Goal: Information Seeking & Learning: Learn about a topic

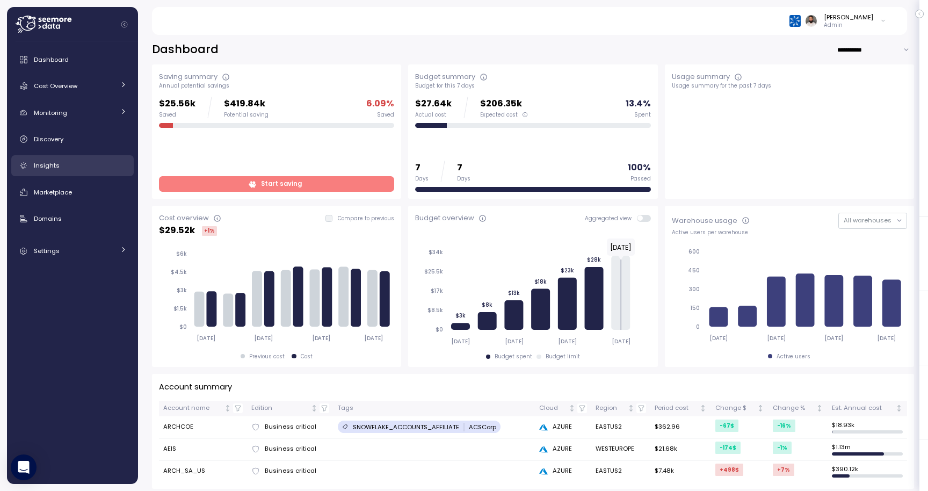
click at [92, 162] on div "Insights" at bounding box center [80, 165] width 93 height 11
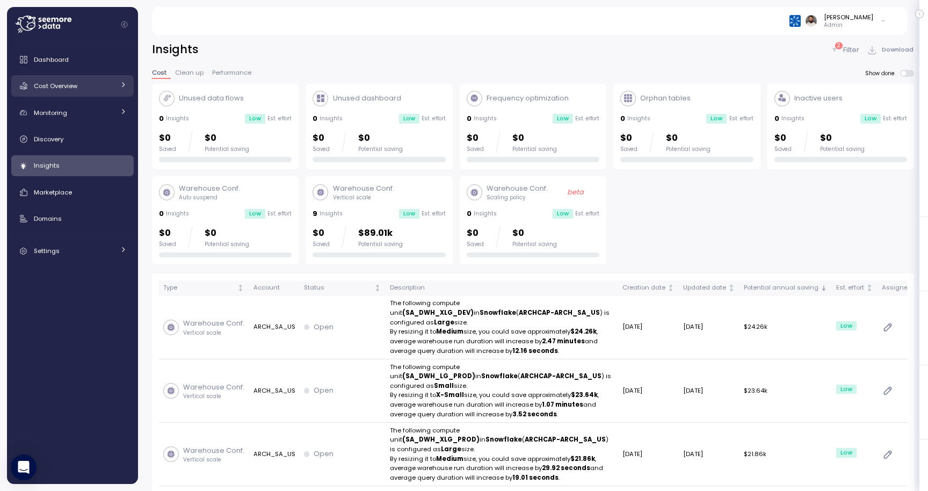
click at [102, 85] on div "Cost Overview" at bounding box center [74, 86] width 81 height 11
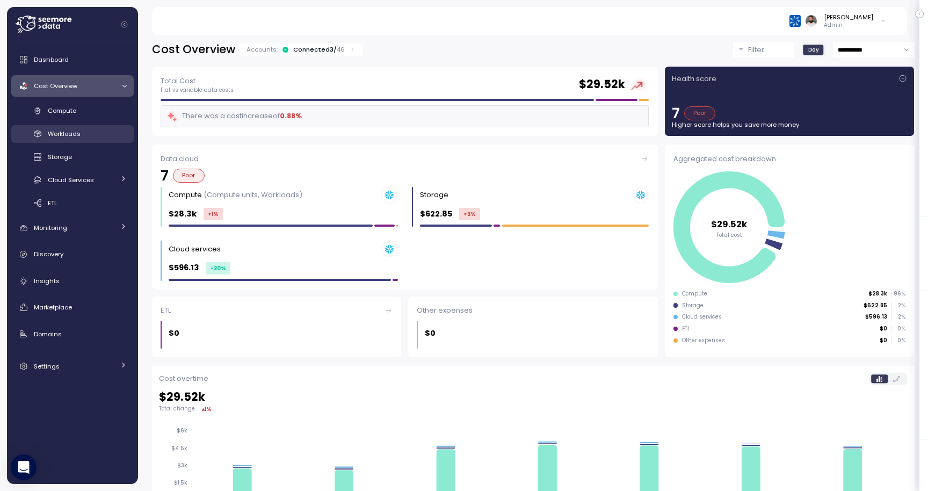
click at [100, 140] on link "Workloads" at bounding box center [72, 134] width 122 height 18
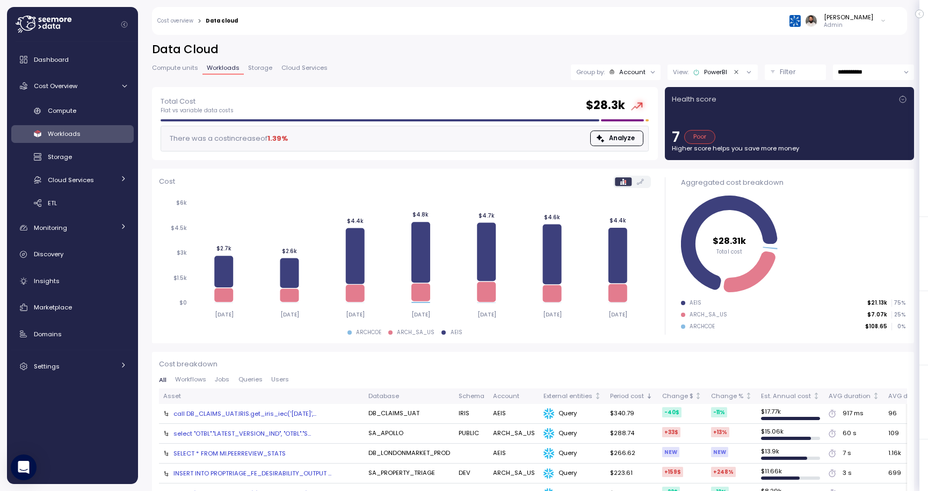
click at [737, 68] on button "Clear value" at bounding box center [736, 72] width 10 height 10
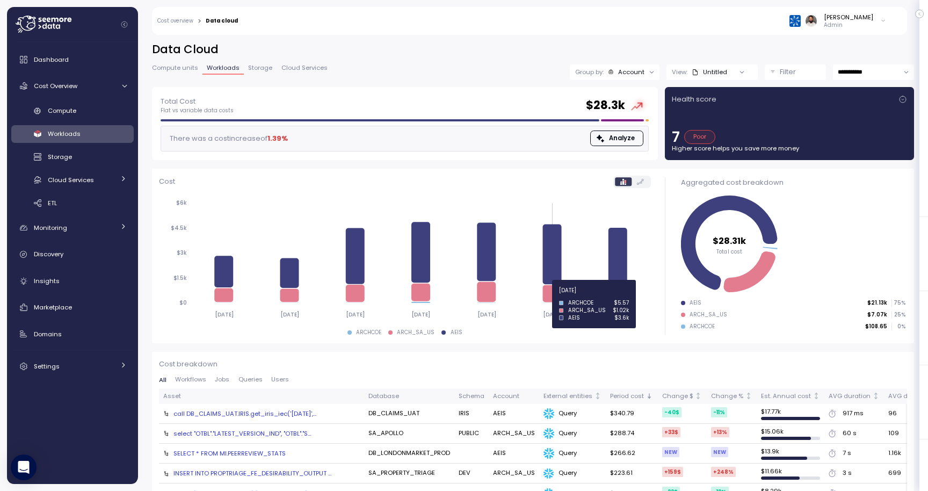
click at [555, 296] on icon at bounding box center [551, 293] width 19 height 17
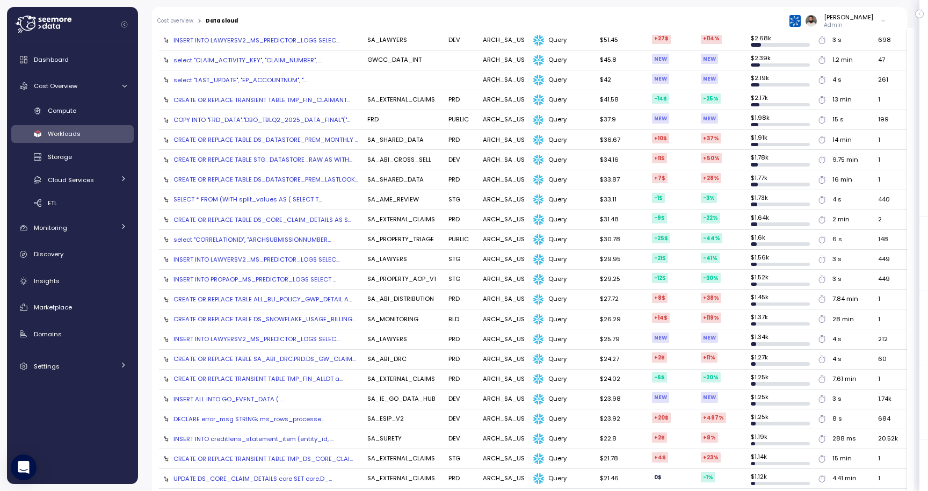
scroll to position [233, 0]
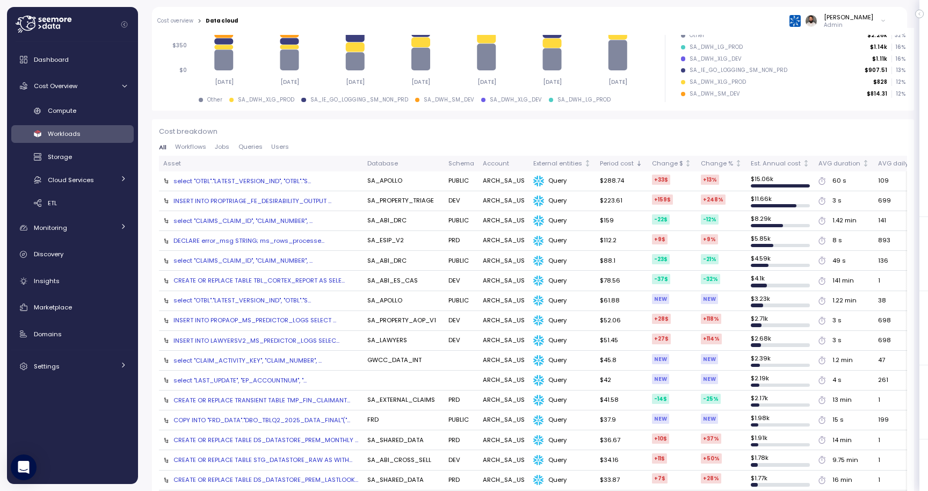
click at [227, 149] on span "Jobs" at bounding box center [222, 147] width 15 height 6
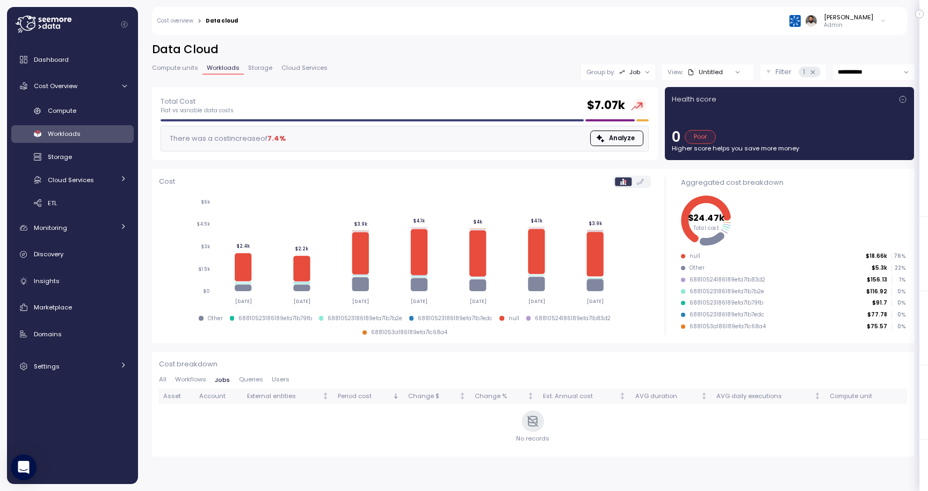
click at [226, 383] on span "Jobs" at bounding box center [222, 380] width 15 height 6
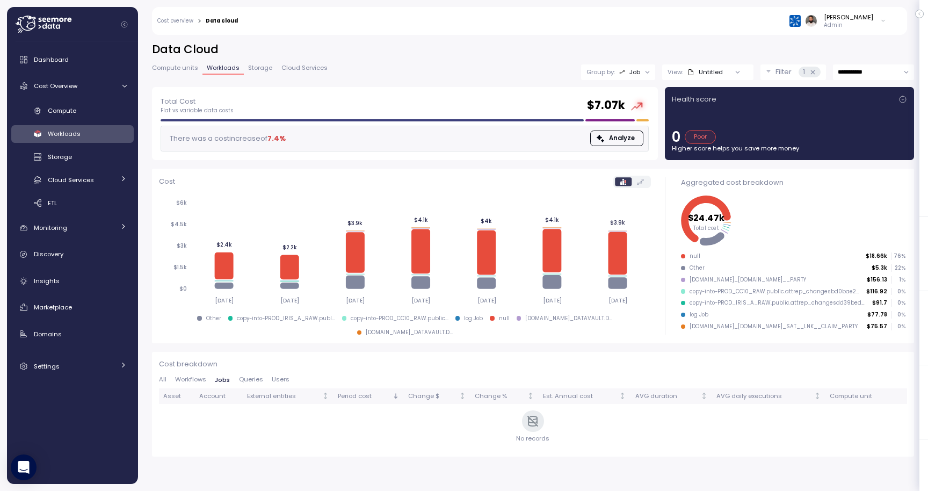
drag, startPoint x: 724, startPoint y: 279, endPoint x: 837, endPoint y: 281, distance: 113.3
click at [837, 280] on div "DYNAMIC-TABLE.PROD_DATAVAULT.DV.HUB__PARTY $156.13 1 %" at bounding box center [793, 280] width 224 height 8
click at [803, 329] on div "DYNAMIC-TABLE.PROD_DATAVAULT.DV.EFF_SAT__LNK__CLAIM_PARTY" at bounding box center [774, 327] width 168 height 8
click at [813, 70] on icon at bounding box center [813, 72] width 4 height 4
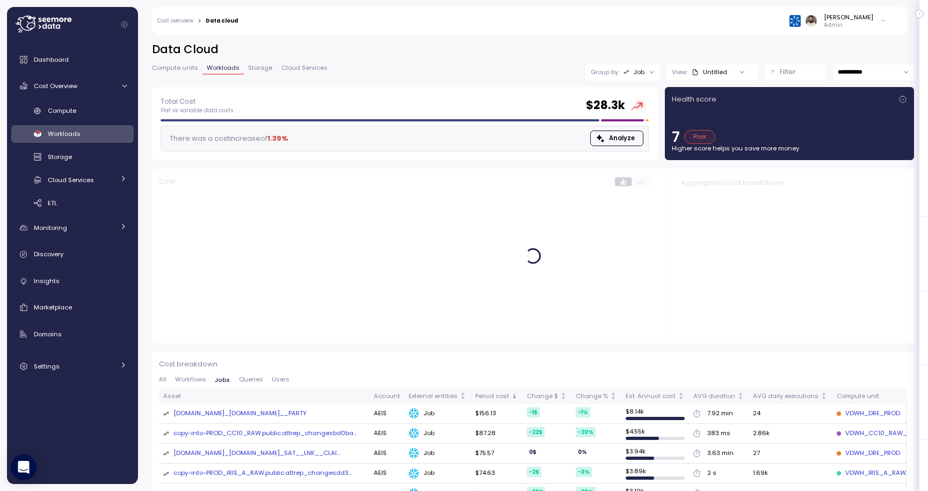
click at [776, 74] on button "Filter" at bounding box center [795, 72] width 61 height 16
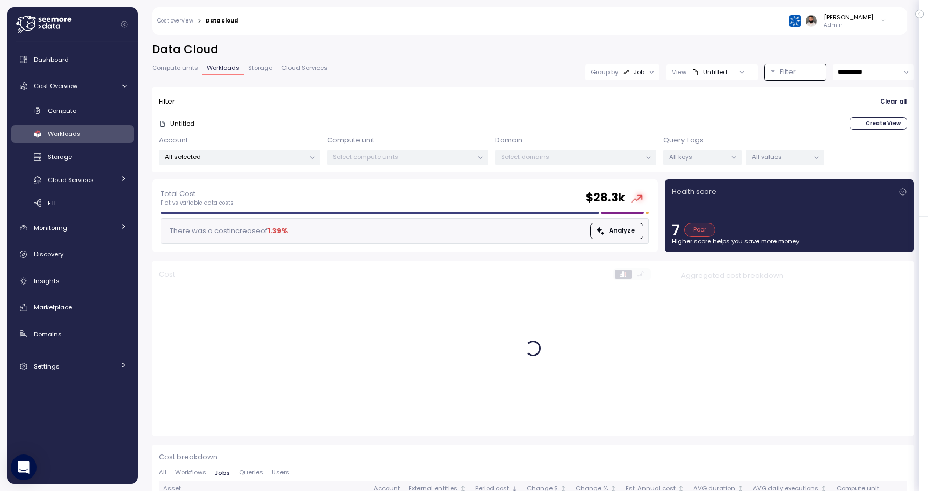
click at [250, 160] on p "All selected" at bounding box center [235, 157] width 140 height 9
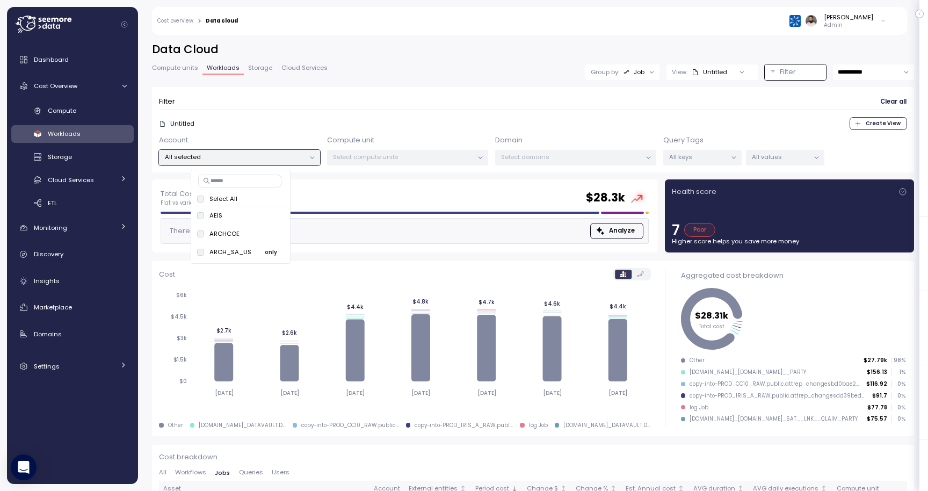
click at [267, 249] on span "only" at bounding box center [271, 253] width 12 height 12
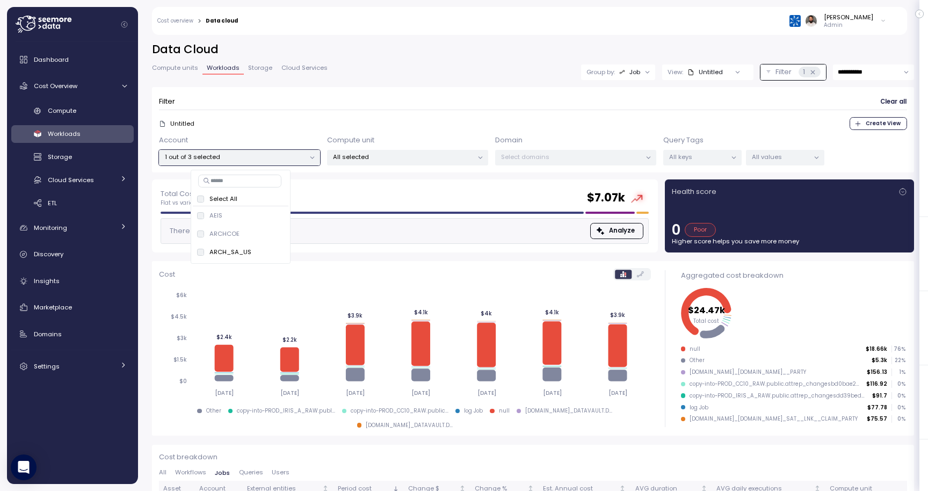
click at [401, 66] on div "**********" at bounding box center [533, 72] width 762 height 16
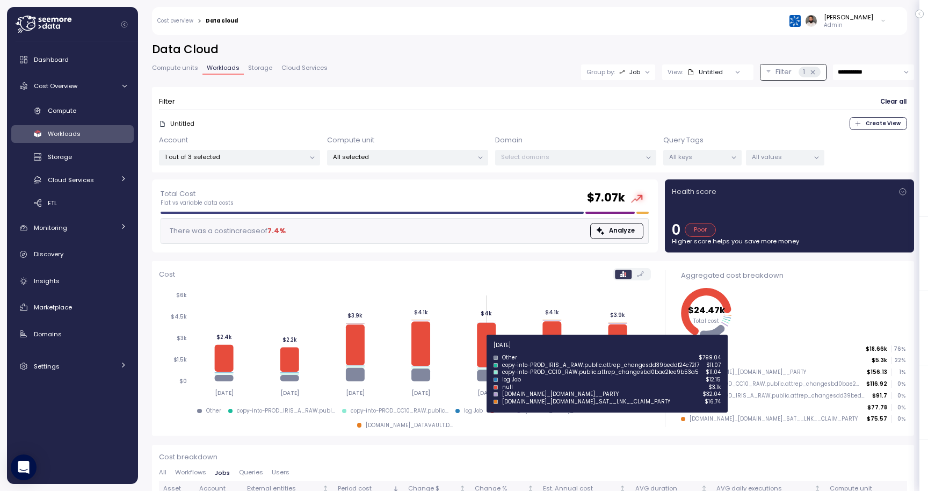
scroll to position [64, 0]
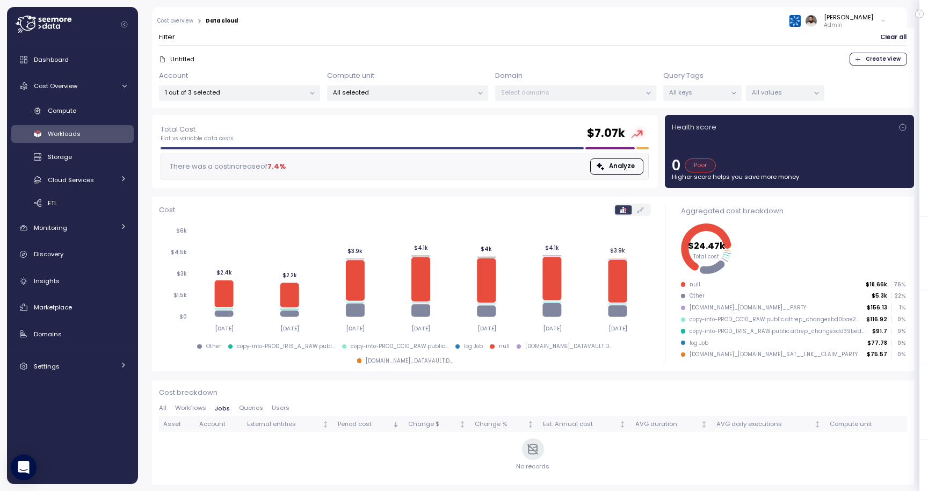
click at [255, 410] on span "Queries" at bounding box center [251, 408] width 24 height 6
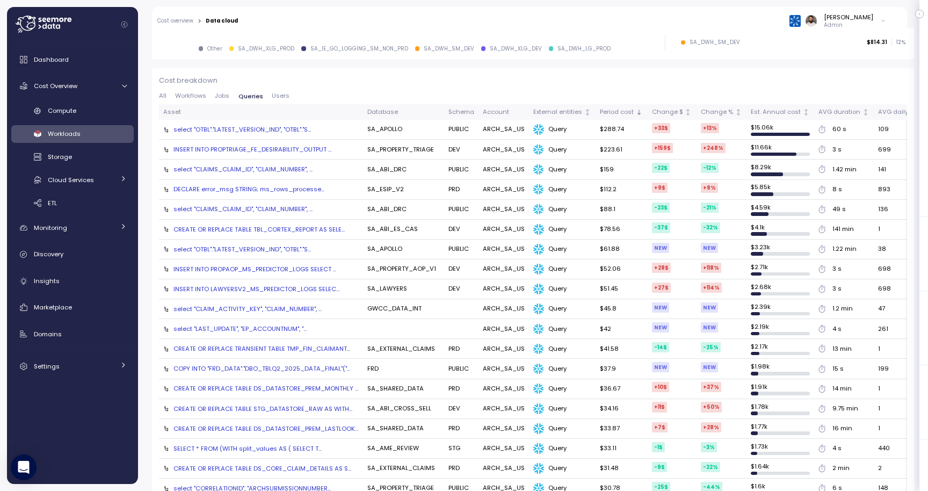
scroll to position [390, 0]
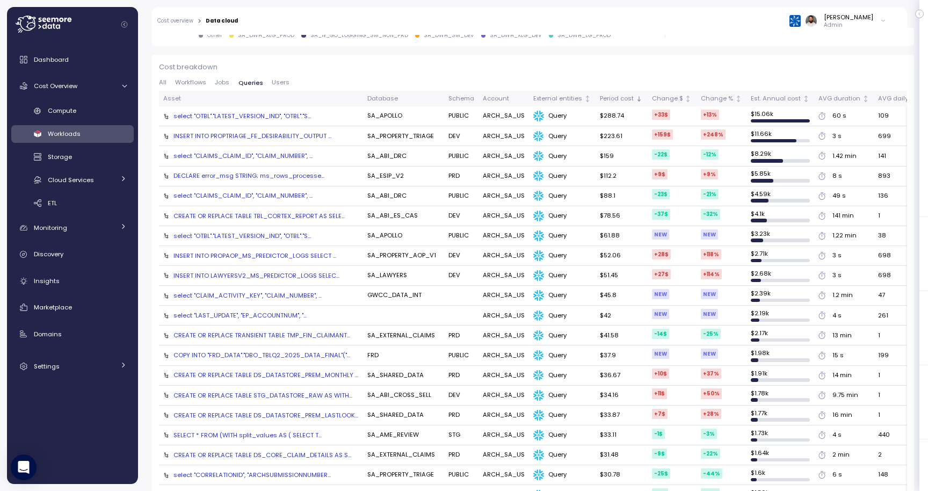
click at [284, 194] on div "select "CLAIMS_CLAIM_ID", "CLAIM_NUMBER", ..." at bounding box center [242, 195] width 139 height 9
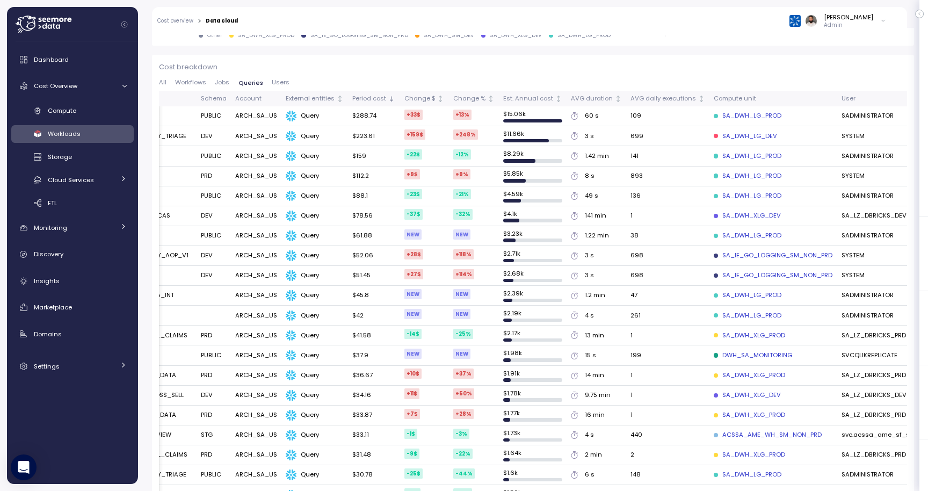
click at [721, 116] on div "SA_DWH_LG_PROD" at bounding box center [748, 116] width 68 height 10
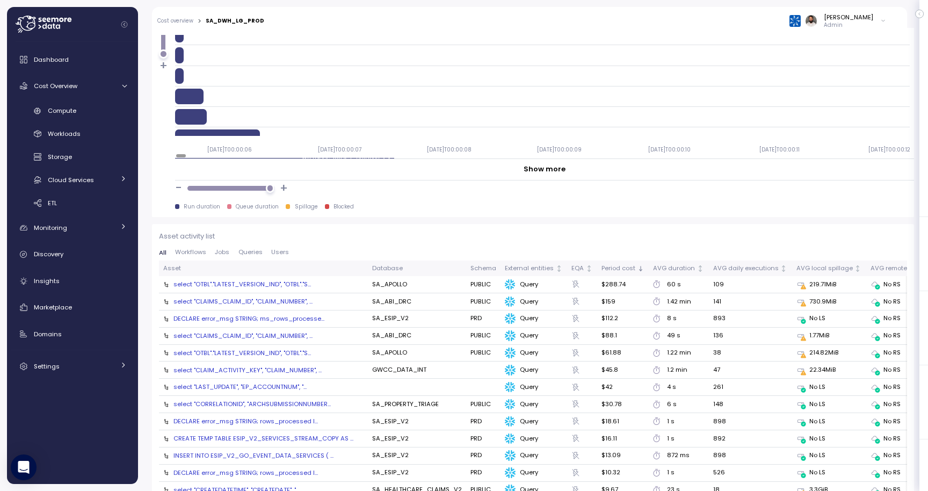
scroll to position [1028, 0]
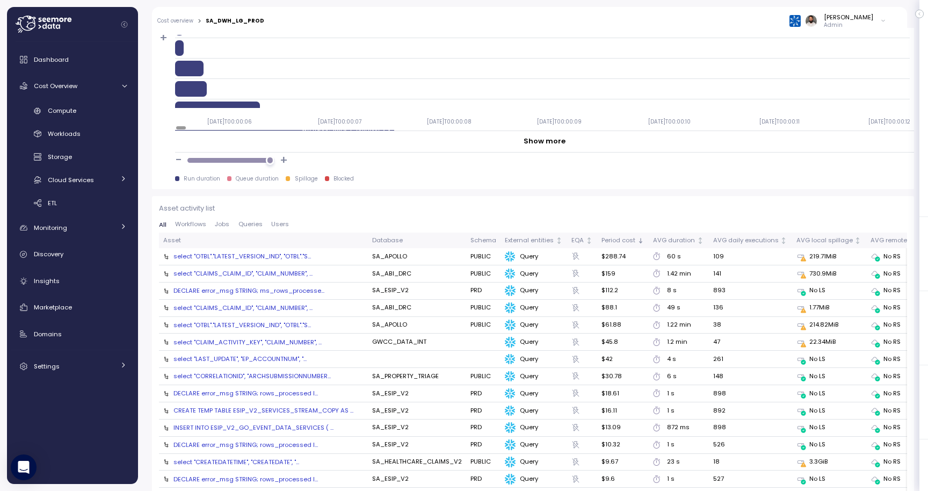
click at [291, 286] on div "DECLARE error_msg STRING; ms_rows_processe..." at bounding box center [248, 290] width 151 height 9
click at [252, 259] on div "select "OTBL"."LATEST_VERSION_IND", "OTBL"."S..." at bounding box center [241, 256] width 137 height 9
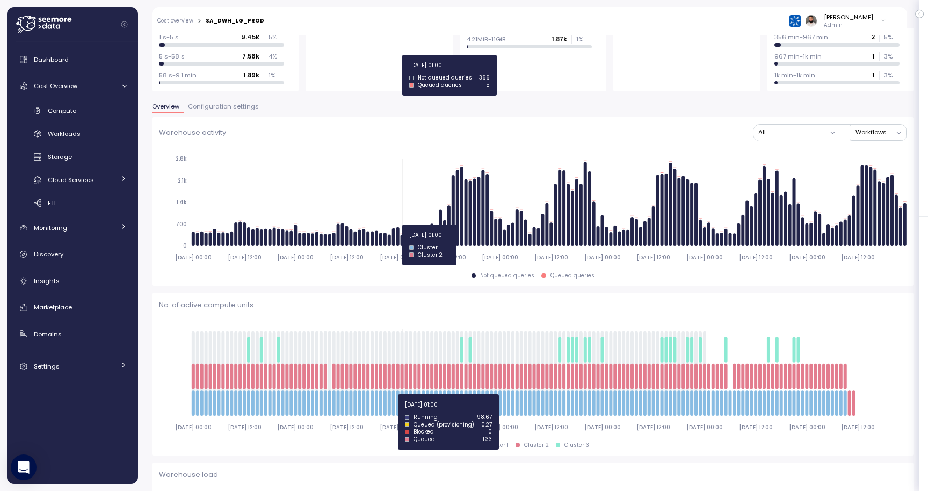
scroll to position [0, 0]
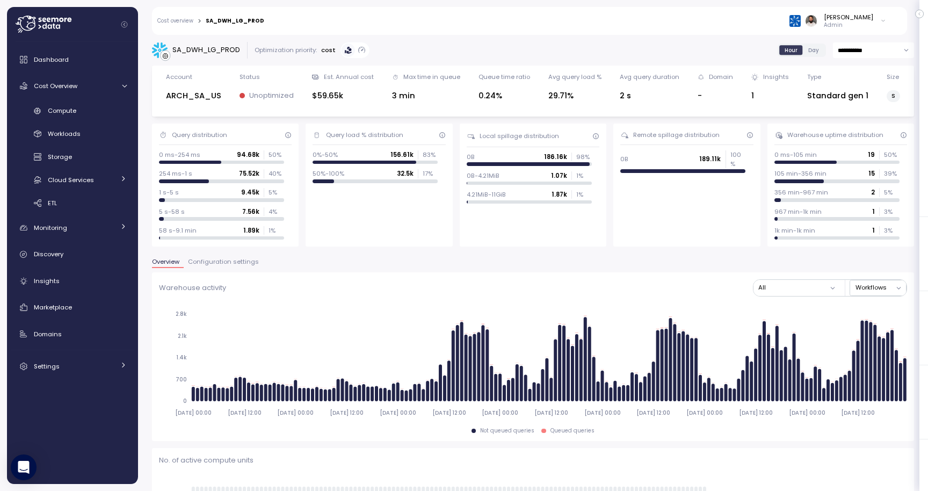
click at [243, 265] on span "Configuration settings" at bounding box center [223, 262] width 71 height 6
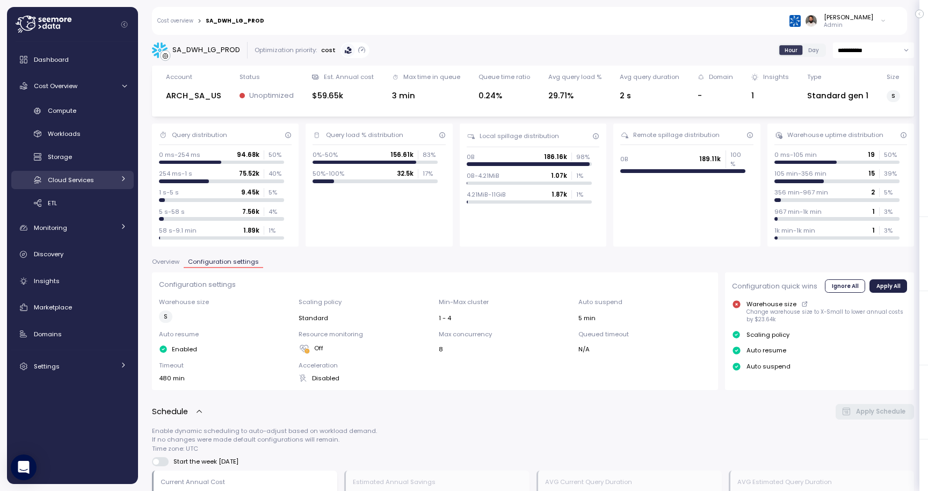
click at [92, 189] on link "Cloud Services" at bounding box center [72, 180] width 122 height 18
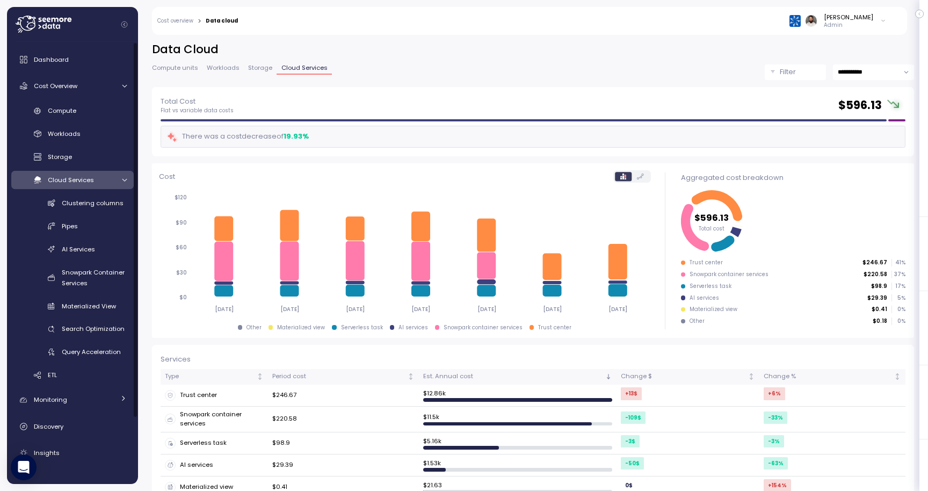
click at [105, 179] on div "Cloud Services" at bounding box center [81, 180] width 67 height 11
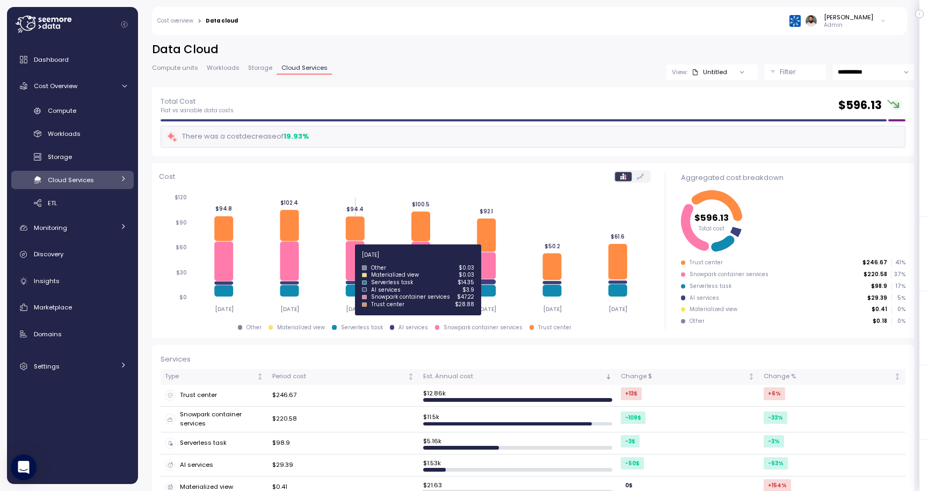
click at [366, 263] on icon "2025-08-09 2025-08-10 2025-08-11 2025-08-12 2025-08-13 2025-08-14 2025-08-15 $0…" at bounding box center [405, 253] width 492 height 132
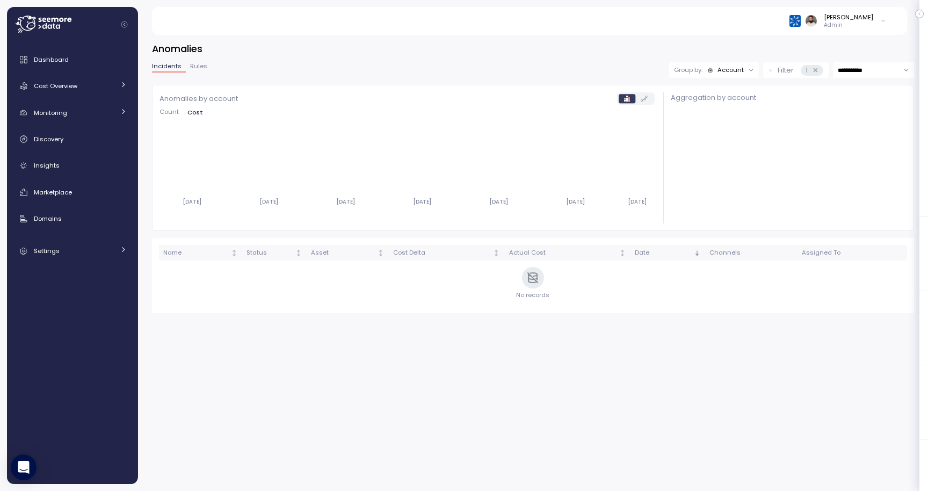
click at [814, 71] on icon at bounding box center [815, 70] width 7 height 7
click at [201, 69] on span "Rules" at bounding box center [198, 66] width 17 height 6
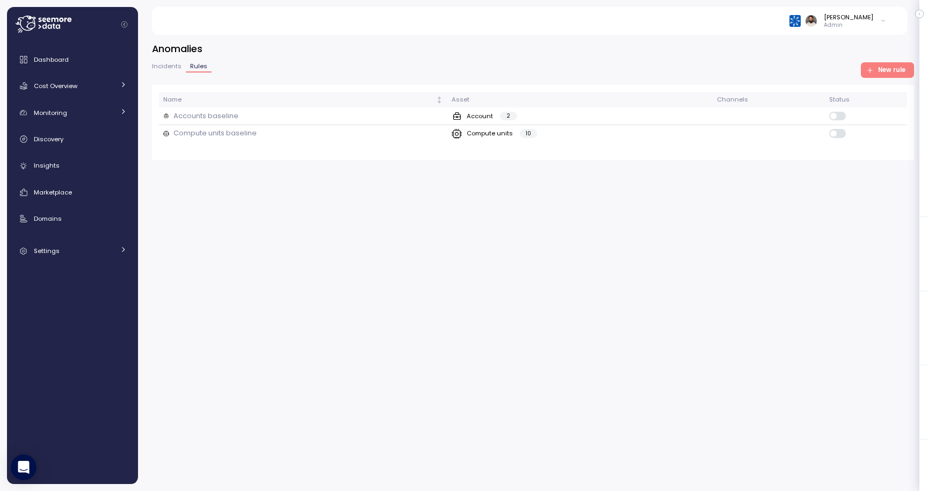
click at [172, 73] on div "Incidents Rules" at bounding box center [182, 70] width 60 height 14
click at [278, 120] on div "Accounts baseline" at bounding box center [303, 116] width 280 height 11
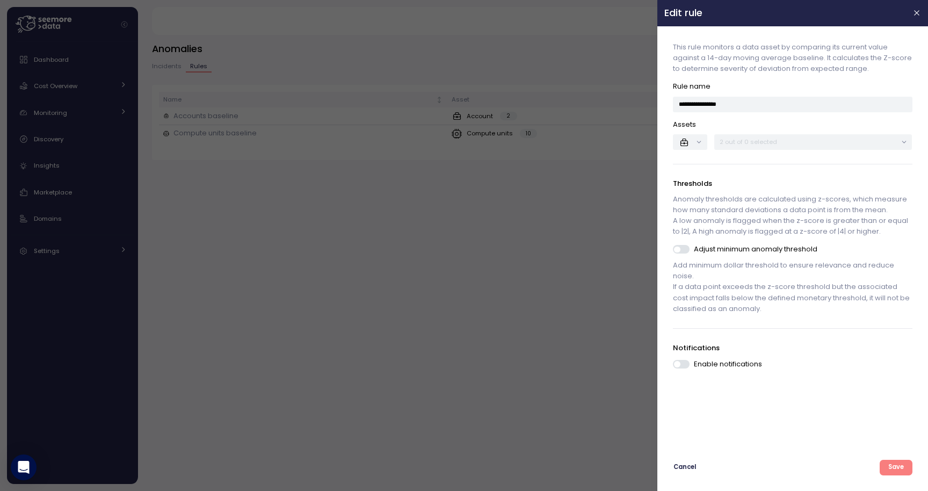
click at [763, 135] on div "2 out of 0 selected" at bounding box center [813, 142] width 198 height 16
click at [692, 148] on button "button" at bounding box center [690, 142] width 34 height 16
click at [740, 149] on div "2 out of 0 selected" at bounding box center [813, 142] width 198 height 16
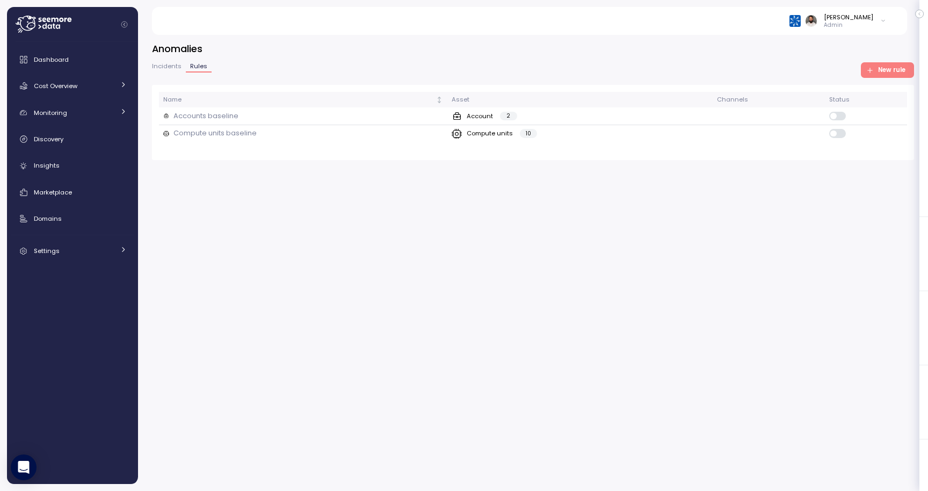
click at [173, 69] on span "Incidents" at bounding box center [167, 66] width 30 height 6
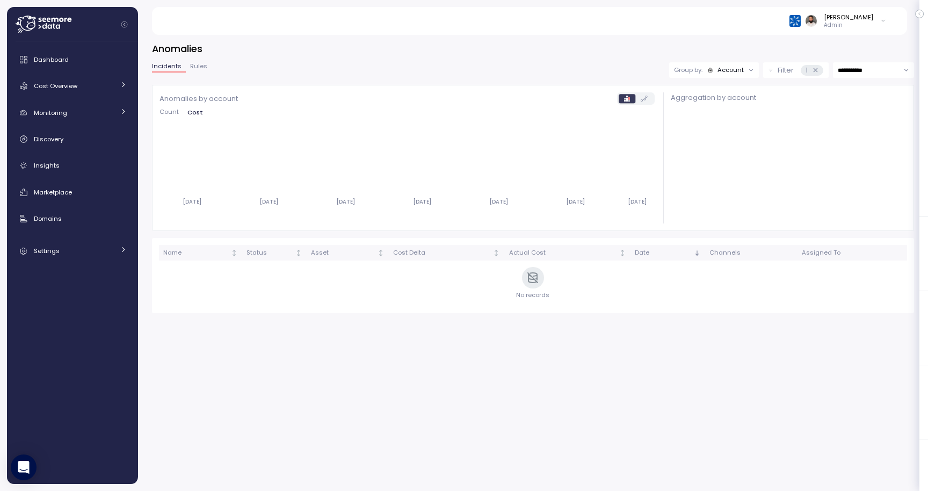
click at [172, 113] on span "Count" at bounding box center [169, 112] width 19 height 6
click at [88, 92] on link "Cost Overview" at bounding box center [72, 85] width 122 height 21
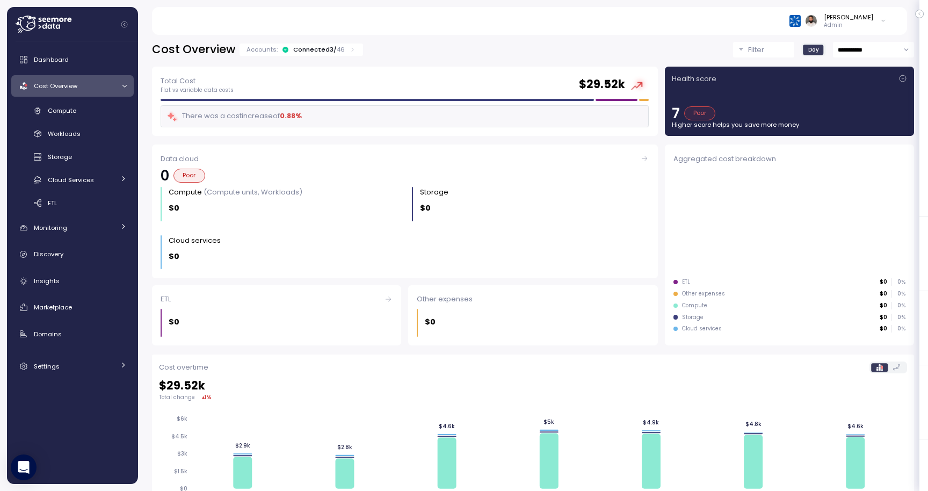
click at [301, 47] on div "Connected 3 / 46" at bounding box center [319, 49] width 52 height 9
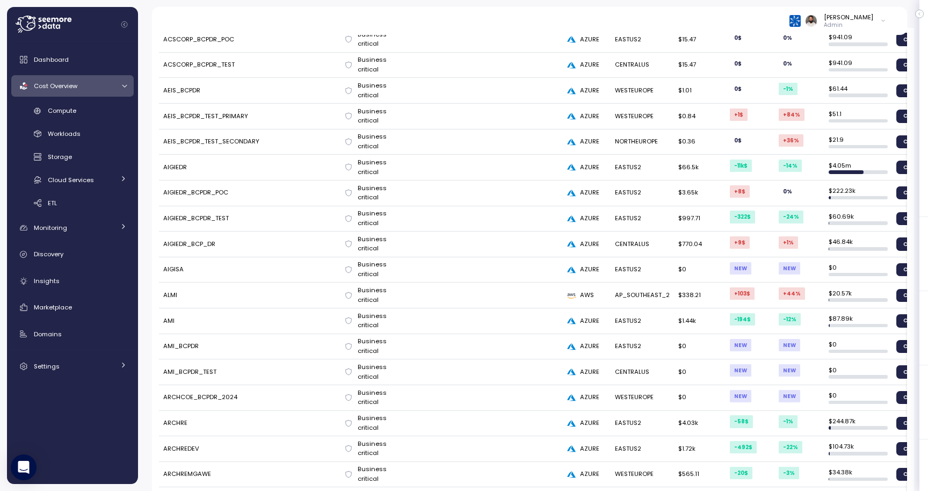
scroll to position [94, 0]
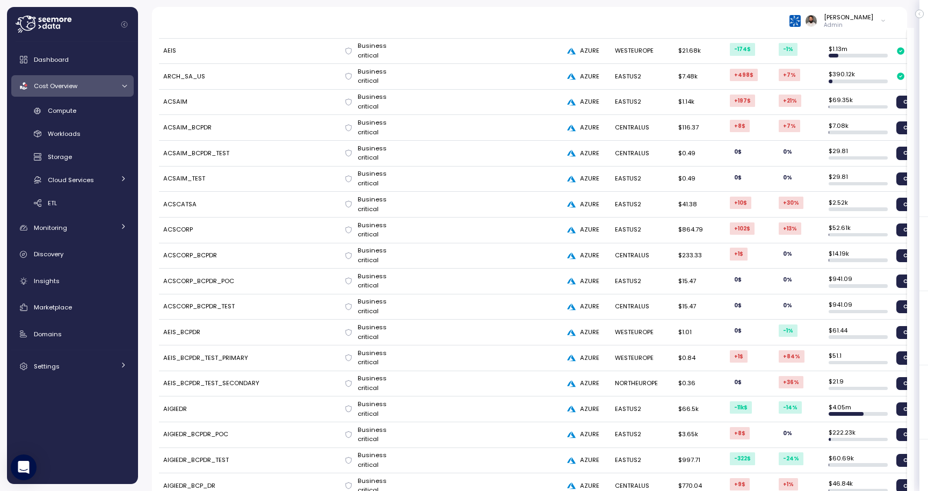
click at [176, 407] on td "AIGIEDR" at bounding box center [249, 409] width 181 height 26
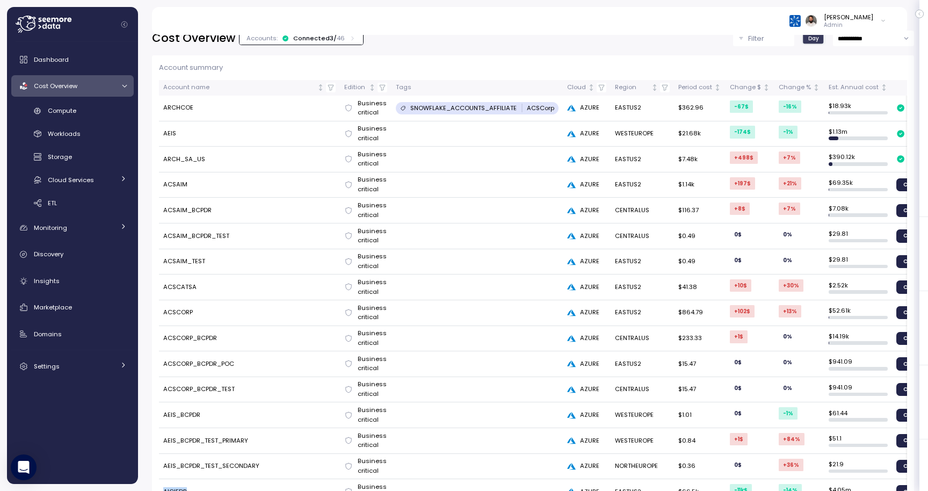
scroll to position [0, 0]
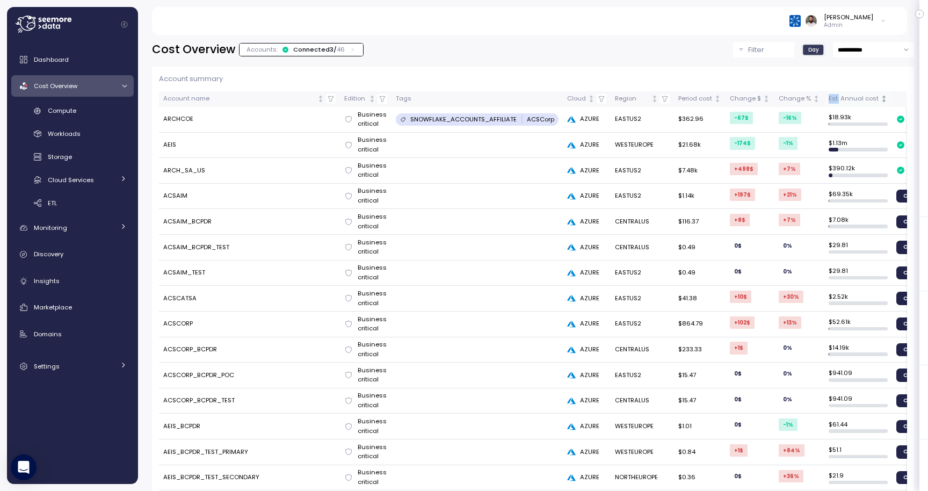
click at [830, 94] on div "Est. Annual cost" at bounding box center [854, 99] width 50 height 10
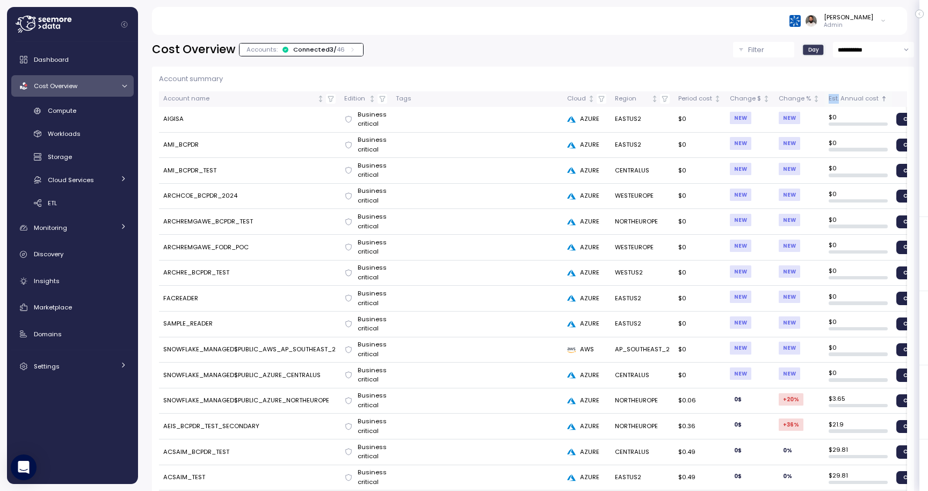
click at [830, 94] on div "Est. Annual cost" at bounding box center [854, 99] width 50 height 10
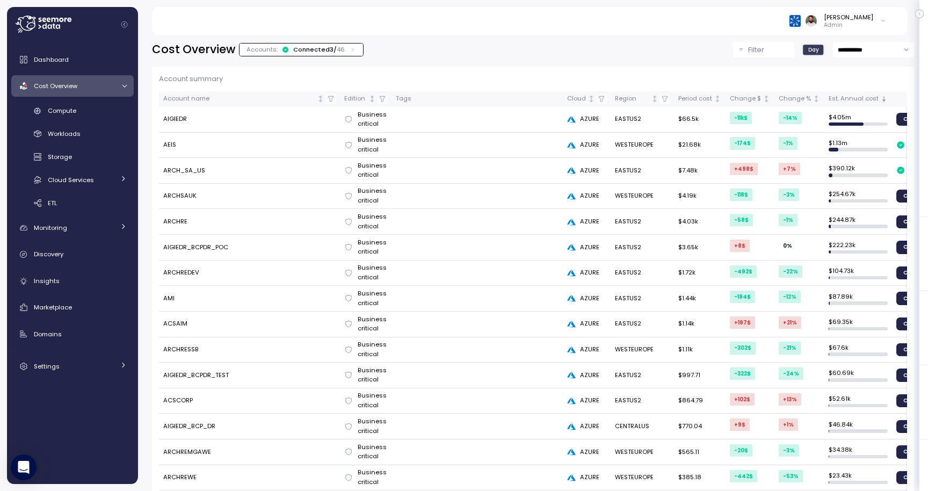
click at [196, 171] on td "ARCH_SA_US" at bounding box center [249, 171] width 181 height 26
copy td "ARCH_SA_US"
click at [95, 112] on div "Compute" at bounding box center [87, 110] width 79 height 11
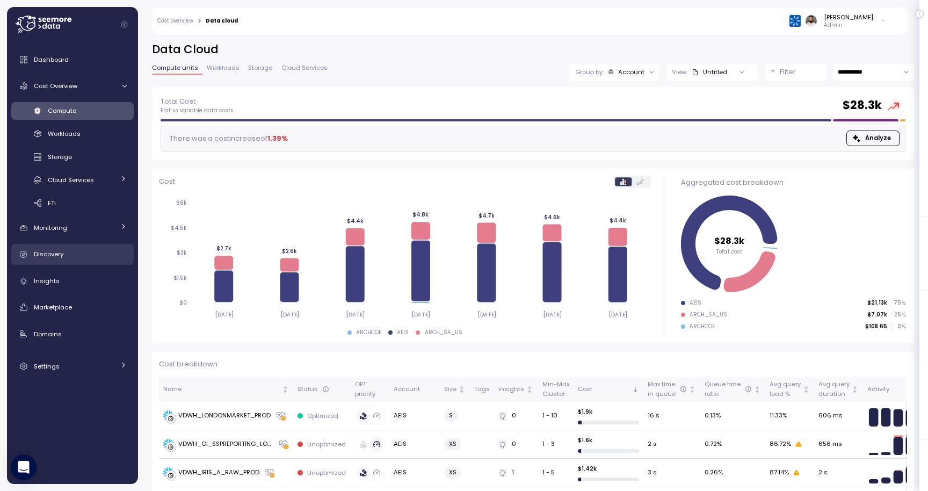
click at [87, 252] on div "Discovery" at bounding box center [80, 254] width 93 height 11
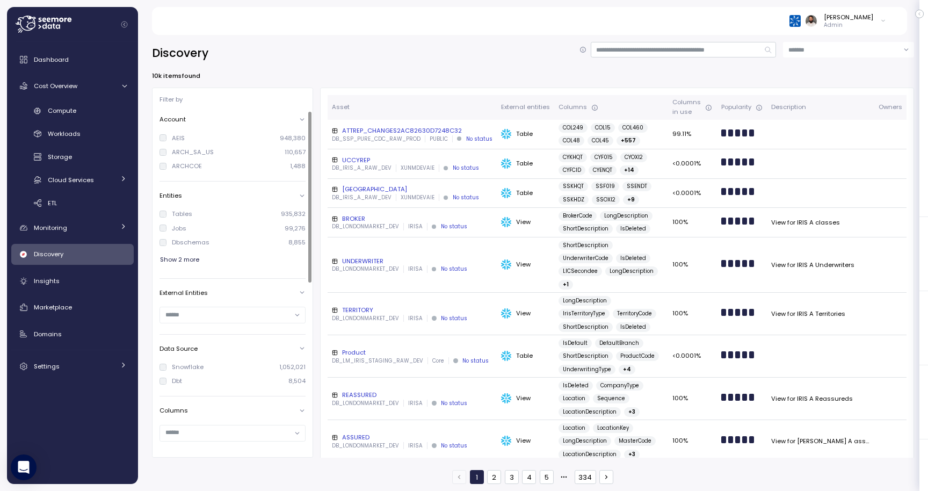
click at [192, 151] on div "ARCH_SA_US" at bounding box center [193, 152] width 42 height 9
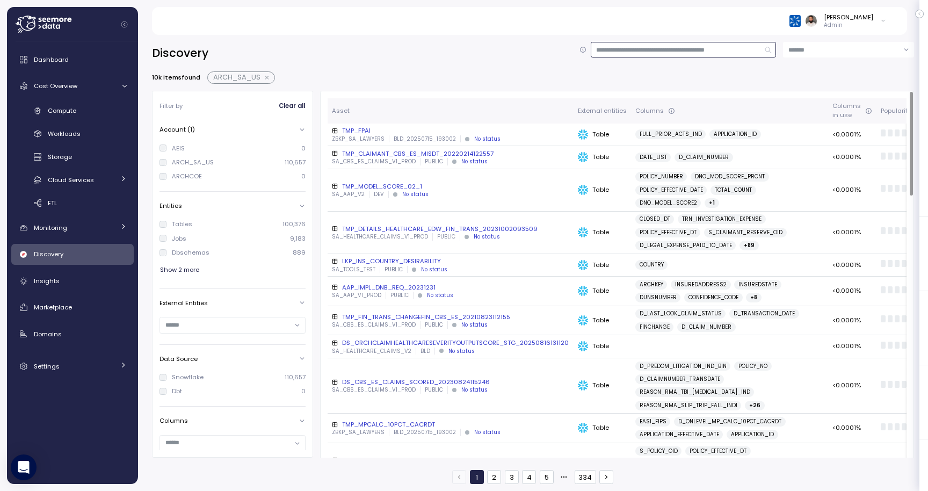
click at [650, 53] on input at bounding box center [684, 50] width 186 height 16
click at [270, 321] on input "text" at bounding box center [227, 325] width 125 height 10
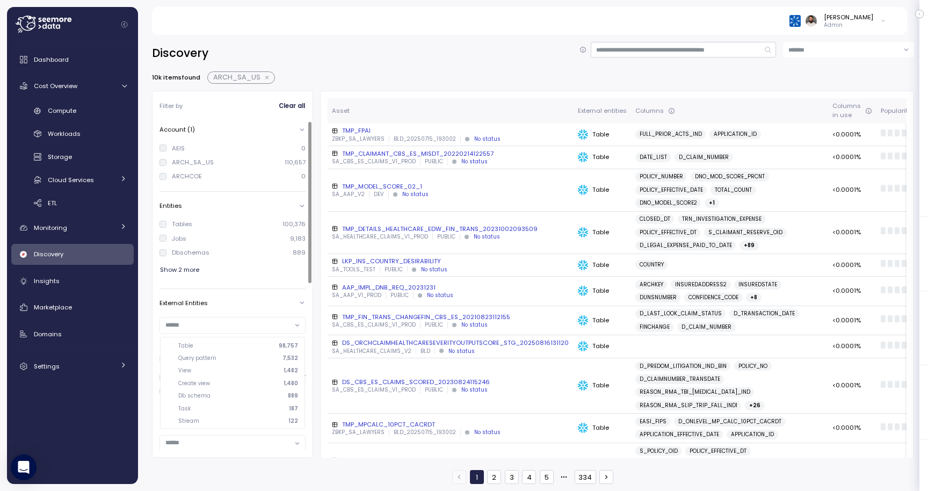
click at [267, 295] on div "External Entities" at bounding box center [233, 316] width 146 height 45
click at [258, 315] on div at bounding box center [233, 324] width 146 height 27
click at [257, 322] on input "text" at bounding box center [227, 325] width 125 height 10
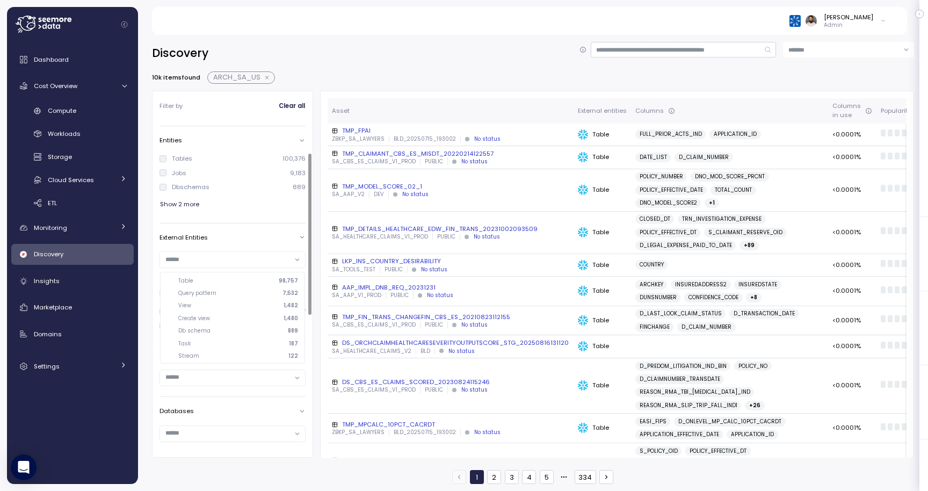
scroll to position [62, 0]
click at [142, 253] on div "Discovery 10k items found ARCH_SA_US Filter by Clear all Account (1) AEIS 0 ARC…" at bounding box center [533, 259] width 790 height 463
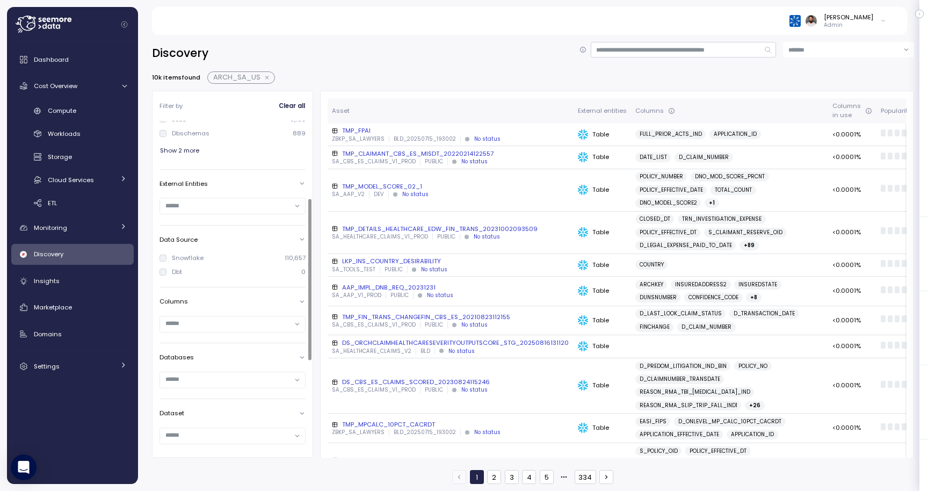
scroll to position [165, 0]
click at [201, 334] on input "text" at bounding box center [227, 333] width 125 height 10
type input "****"
click at [205, 335] on input "****" at bounding box center [227, 333] width 125 height 10
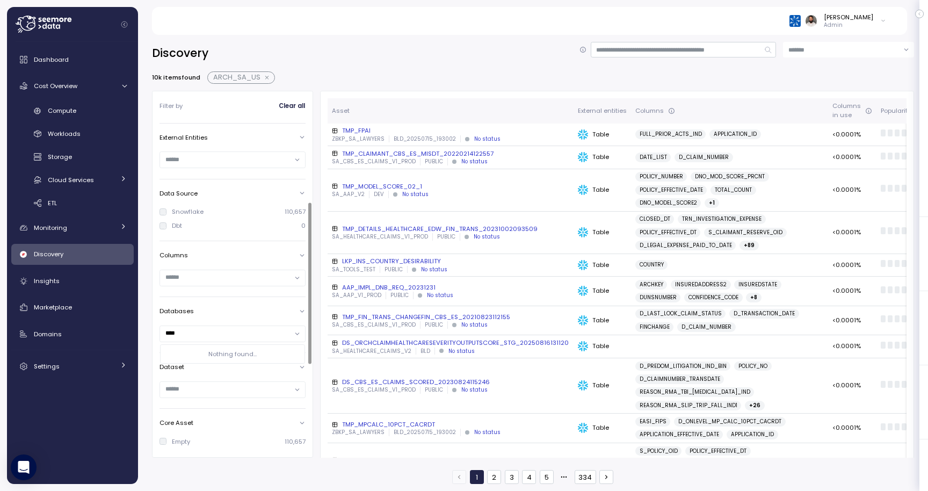
click at [205, 335] on input "****" at bounding box center [227, 333] width 125 height 10
click at [148, 362] on div "Discovery 10k items found ARCH_SA_US Filter by Clear all Account (1) AEIS 0 ARC…" at bounding box center [533, 259] width 790 height 463
click at [179, 395] on div at bounding box center [232, 390] width 145 height 16
type input "***"
click at [644, 47] on input at bounding box center [684, 50] width 186 height 16
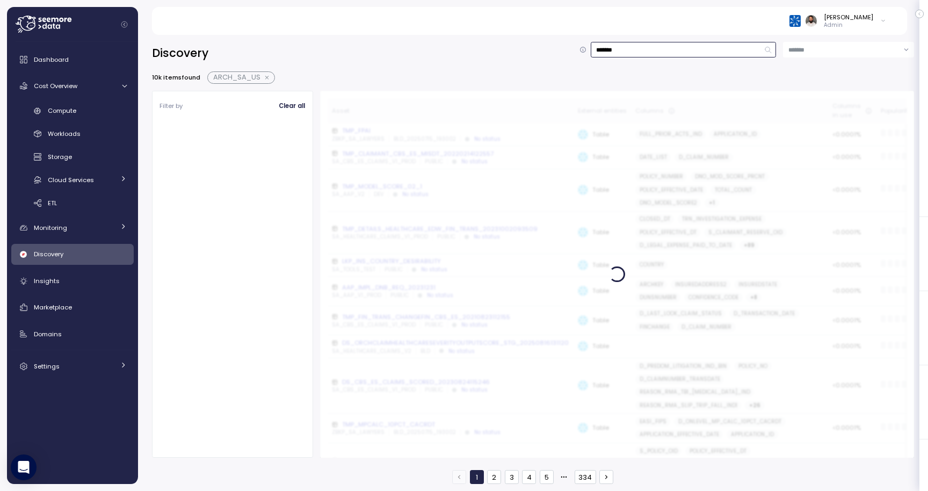
type input "********"
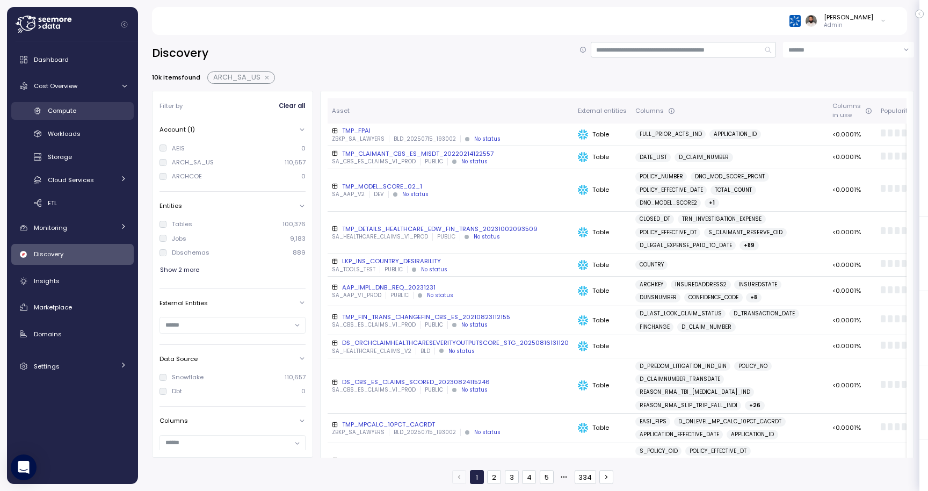
click at [89, 119] on link "Compute" at bounding box center [72, 111] width 122 height 18
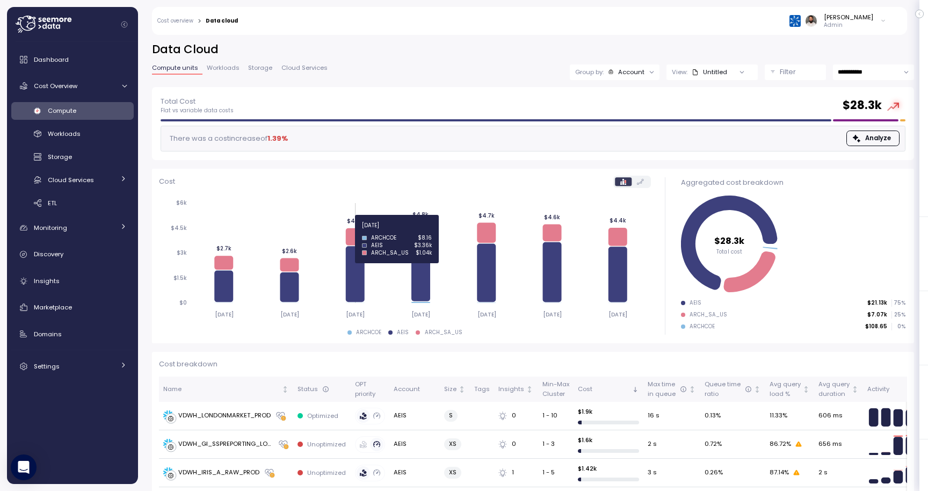
click at [357, 233] on icon at bounding box center [354, 236] width 19 height 17
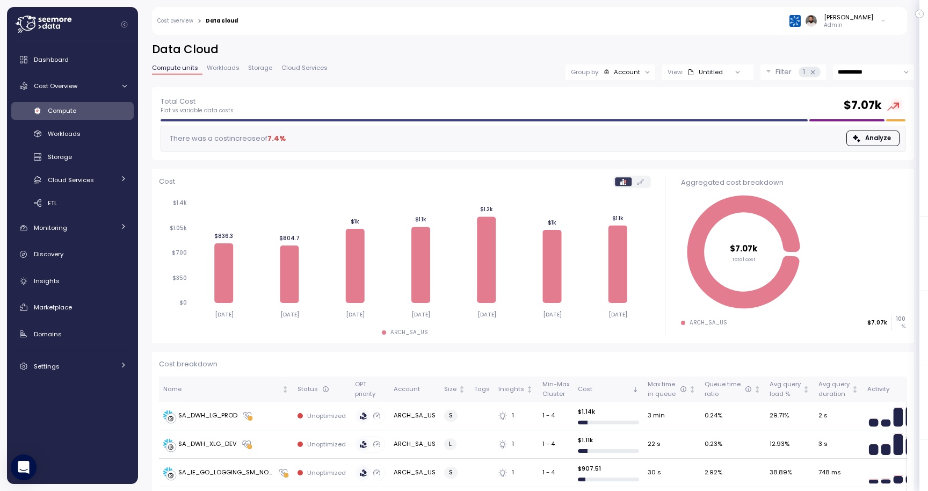
click at [767, 75] on button "Filter 1" at bounding box center [793, 72] width 66 height 16
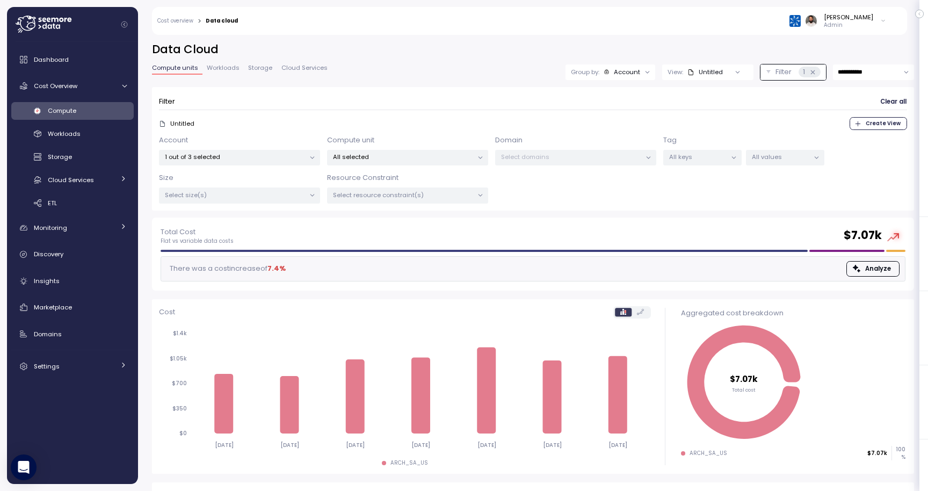
click at [450, 159] on p "All selected" at bounding box center [403, 157] width 140 height 9
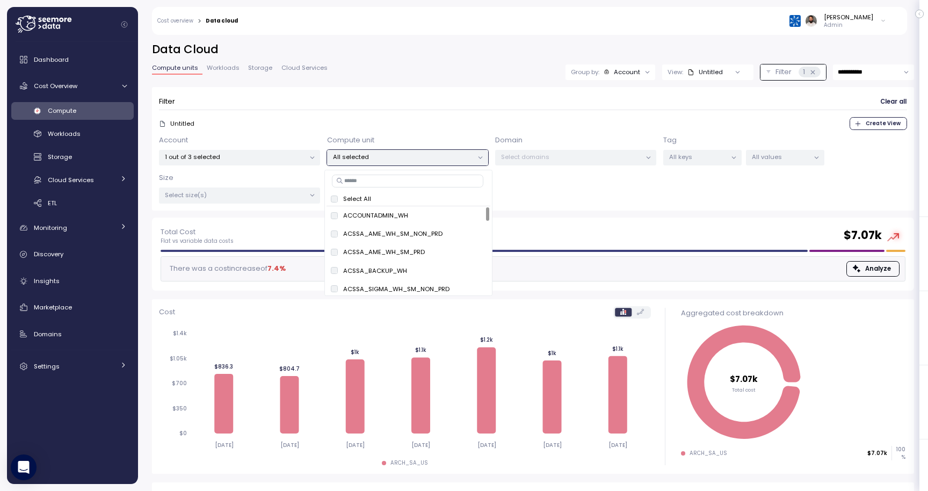
click at [428, 179] on input at bounding box center [407, 181] width 151 height 13
type input "*****"
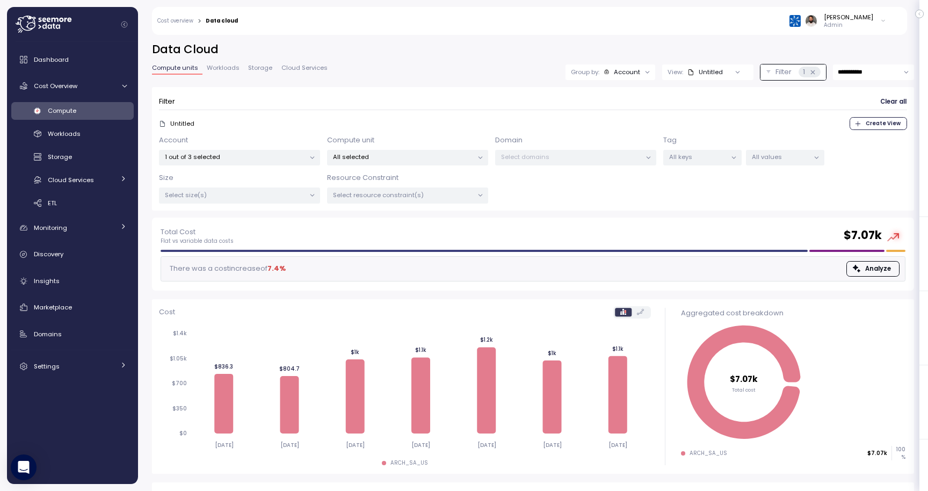
click at [305, 164] on div "1 out of 3 selected" at bounding box center [239, 158] width 161 height 16
click at [392, 150] on div "All selected" at bounding box center [407, 158] width 161 height 16
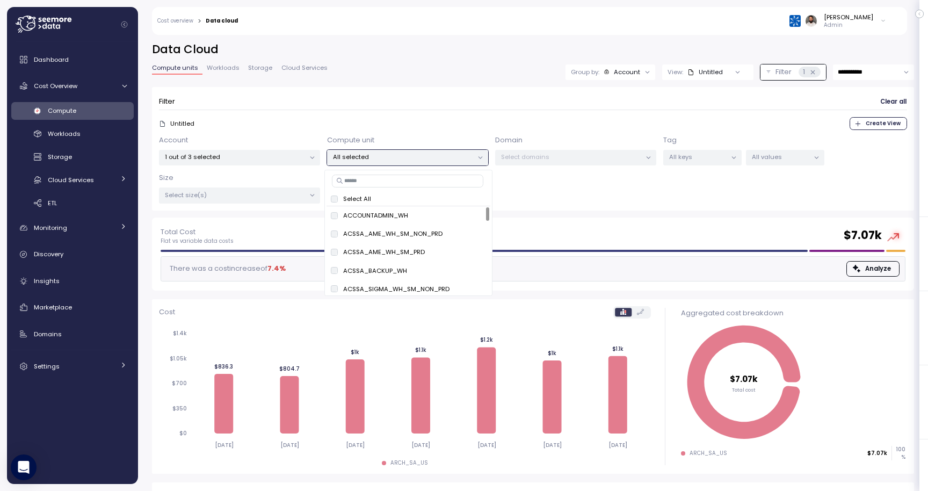
click at [430, 176] on input at bounding box center [407, 181] width 151 height 13
type input "******"
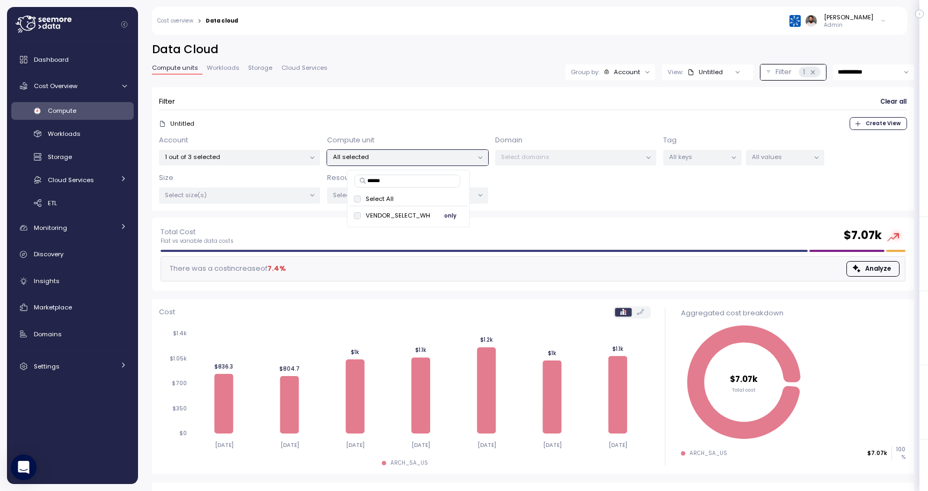
click at [457, 214] on button "only" at bounding box center [450, 215] width 26 height 13
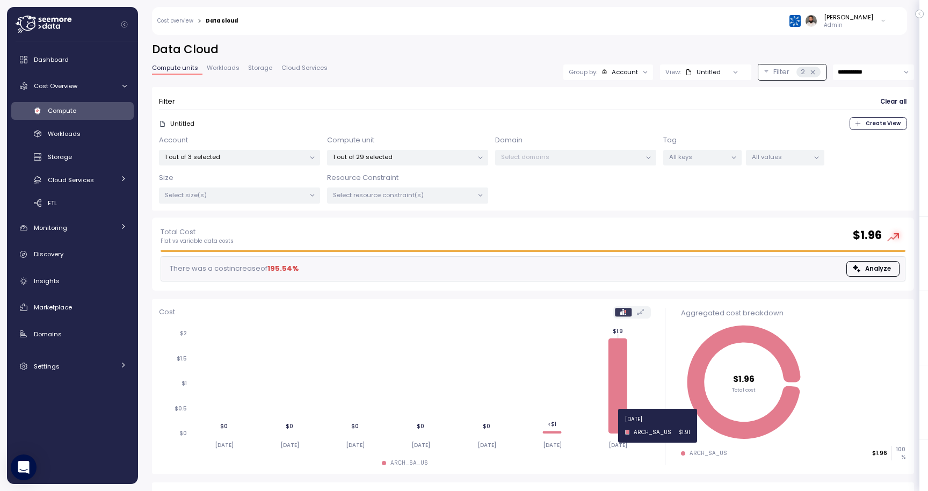
scroll to position [91, 0]
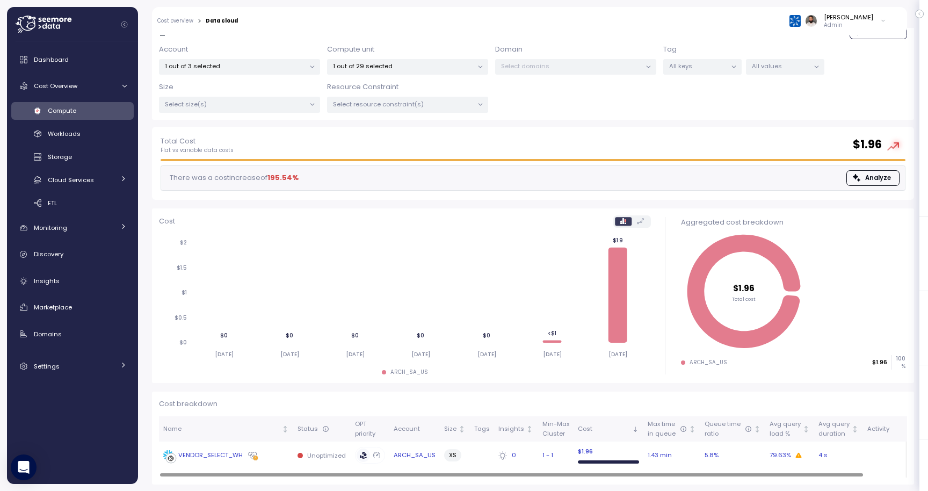
click at [270, 452] on div "VENDOR_SELECT_WH" at bounding box center [226, 455] width 126 height 11
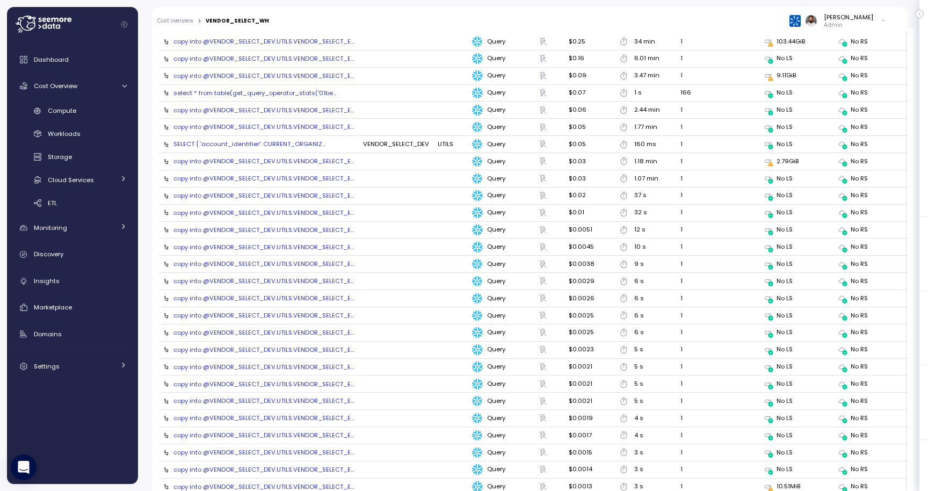
scroll to position [1260, 0]
click at [289, 142] on div "SELECT { 'account_identifier': CURRENT_ORGANIZ..." at bounding box center [249, 143] width 152 height 9
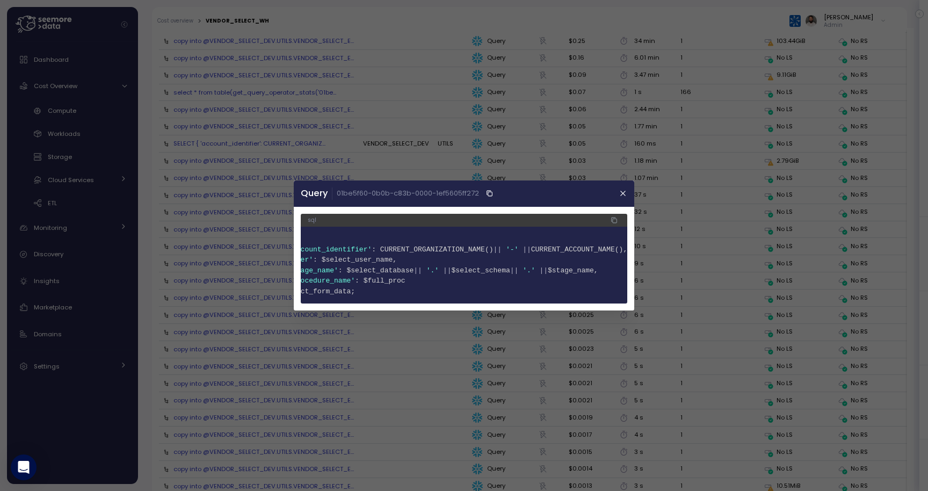
scroll to position [0, 0]
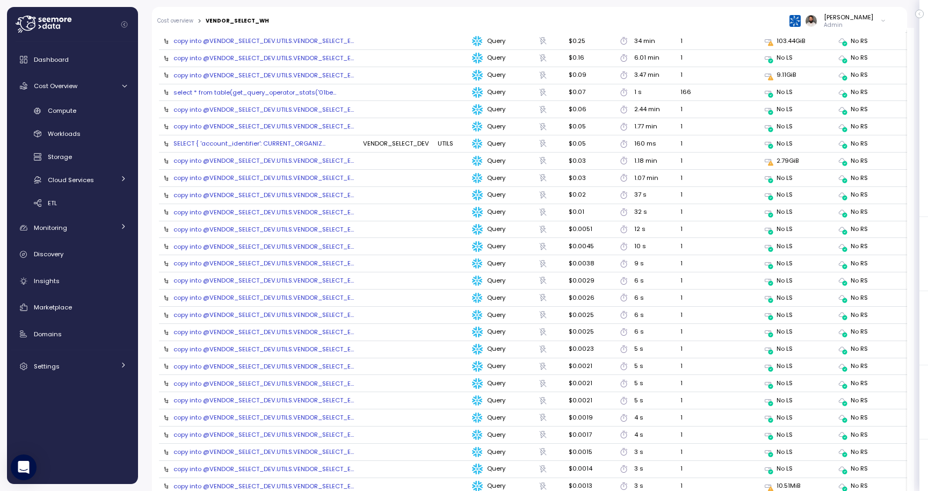
click at [271, 277] on div "copy into @VENDOR_SELECT_DEV.UTILS.VENDOR_SELECT_E..." at bounding box center [263, 280] width 180 height 9
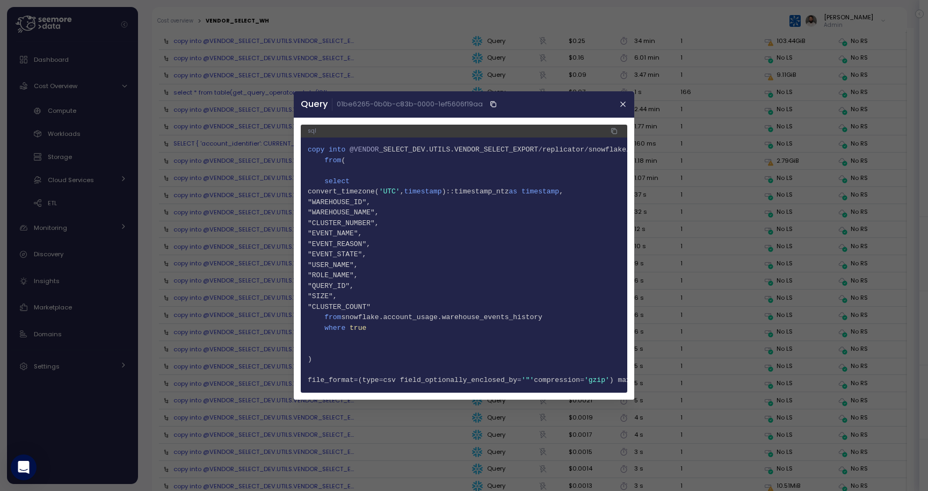
drag, startPoint x: 367, startPoint y: 198, endPoint x: 374, endPoint y: 305, distance: 107.6
click at [374, 305] on code "1 copy into @VENDOR _SELECT_DEV.UTILS.VENDOR_SELECT_EXPORT / replicator / snowf…" at bounding box center [464, 264] width 313 height 241
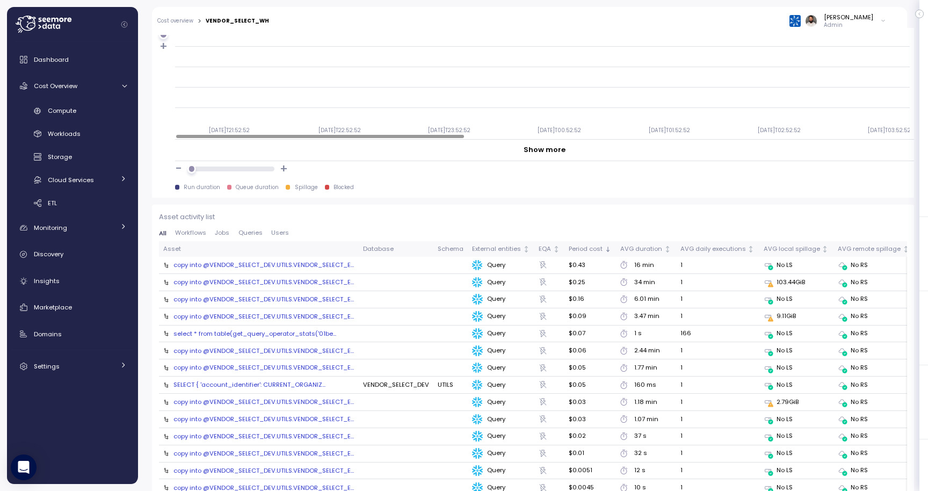
scroll to position [1038, 0]
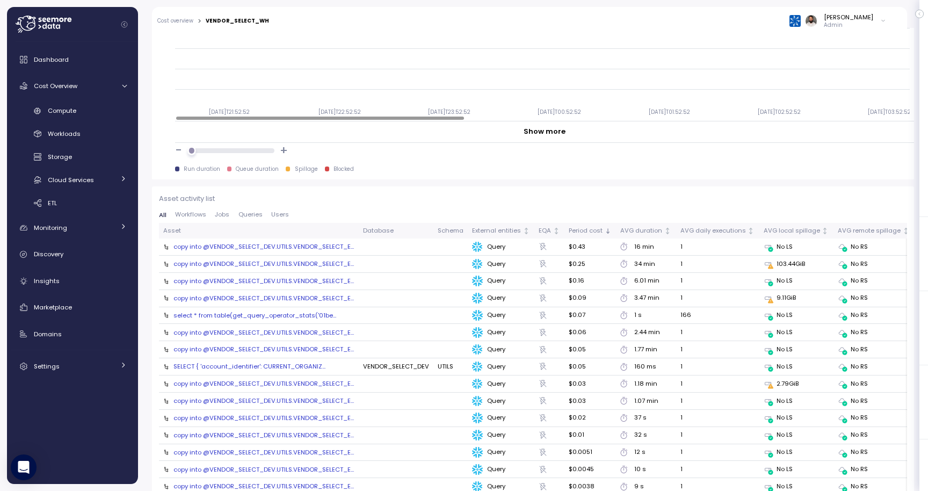
click at [317, 244] on div "copy into @VENDOR_SELECT_DEV.UTILS.VENDOR_SELECT_E..." at bounding box center [263, 246] width 180 height 9
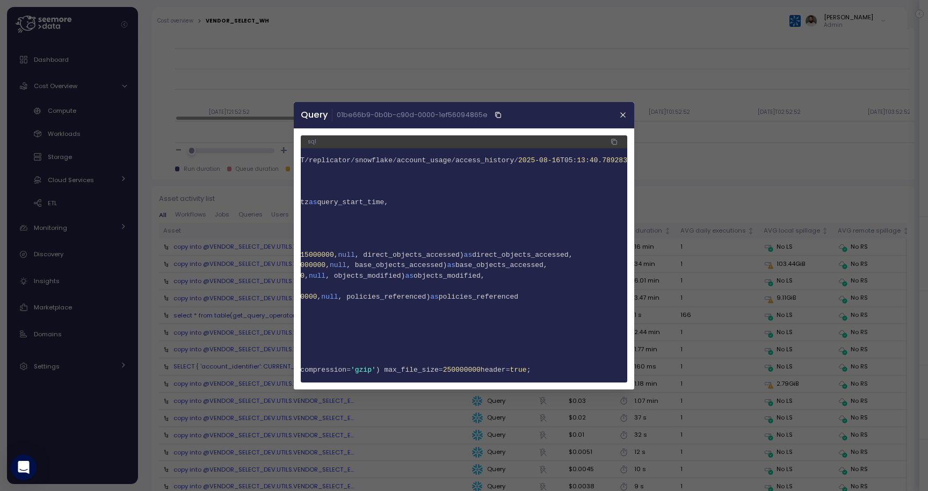
scroll to position [0, 0]
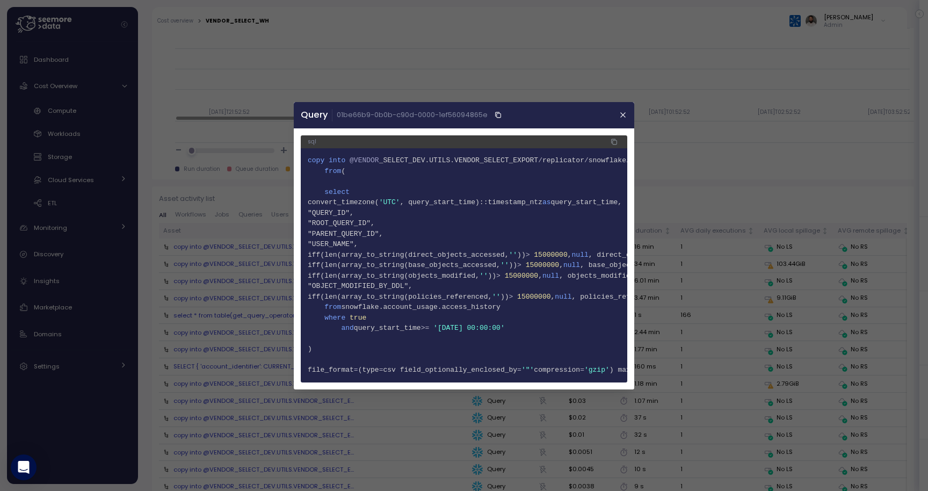
click at [372, 213] on span "6 "QUERY_ID"," at bounding box center [464, 212] width 313 height 11
click at [373, 222] on span "7 "ROOT_QUERY_ID"," at bounding box center [464, 223] width 313 height 11
click at [373, 230] on span "8 "PARENT_QUERY_ID"," at bounding box center [464, 233] width 313 height 11
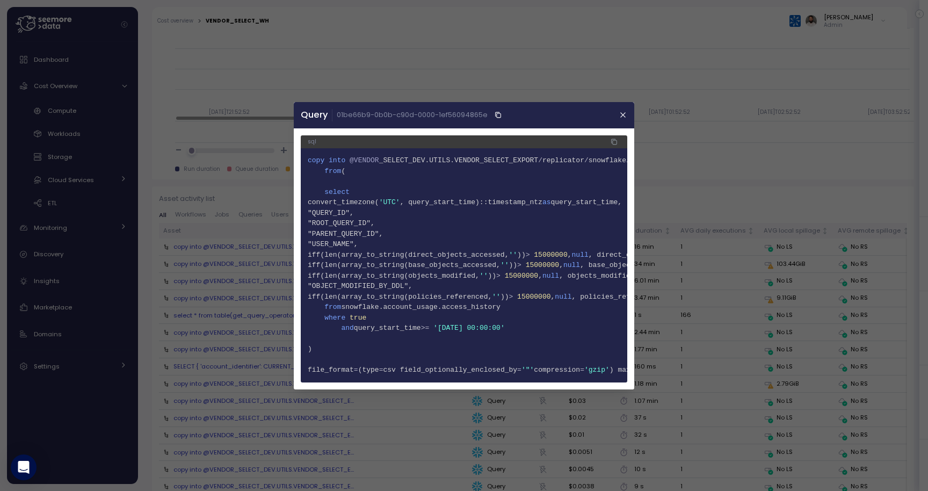
click at [373, 230] on span "8 "PARENT_QUERY_ID"," at bounding box center [464, 233] width 313 height 11
click at [369, 237] on span "8 "PARENT_QUERY_ID"," at bounding box center [464, 233] width 313 height 11
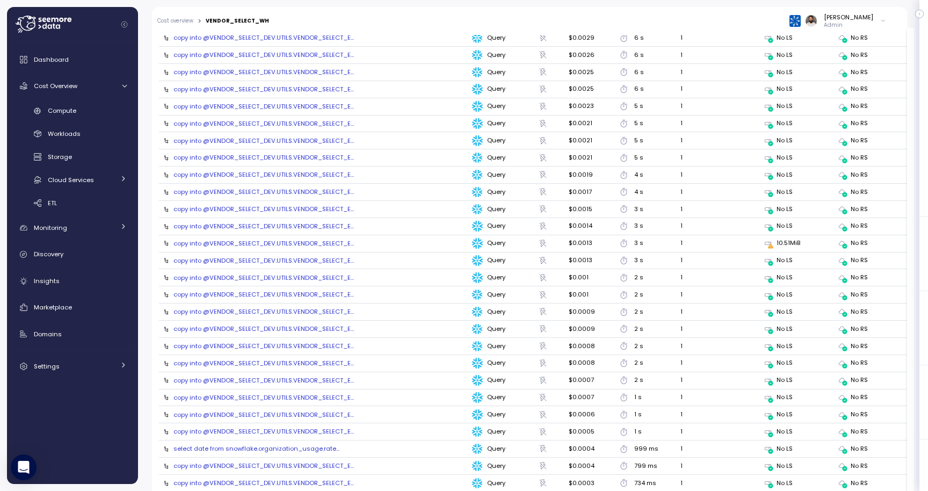
scroll to position [1624, 0]
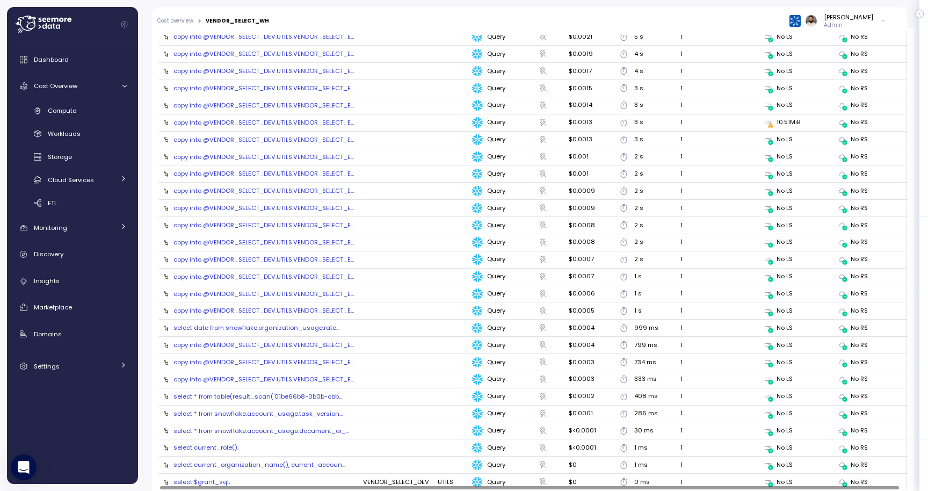
click at [324, 289] on div "copy into @VENDOR_SELECT_DEV.UTILS.VENDOR_SELECT_E..." at bounding box center [263, 293] width 180 height 9
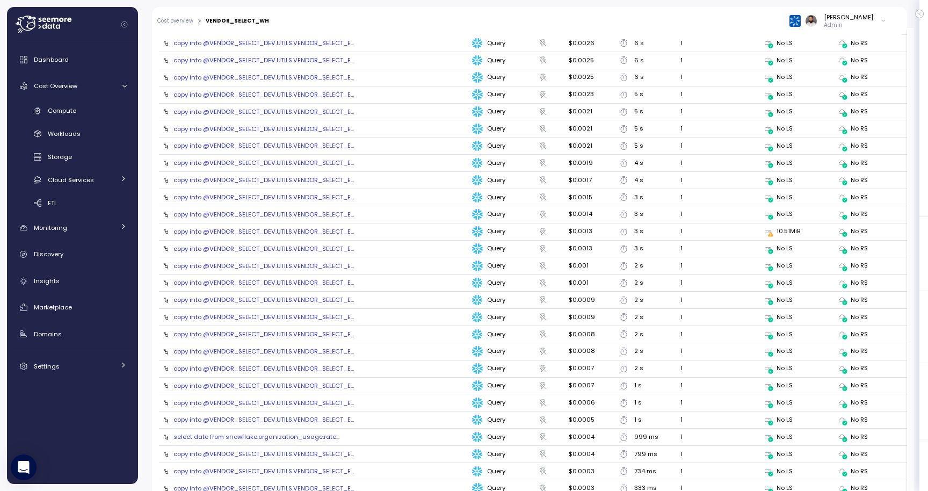
scroll to position [1518, 0]
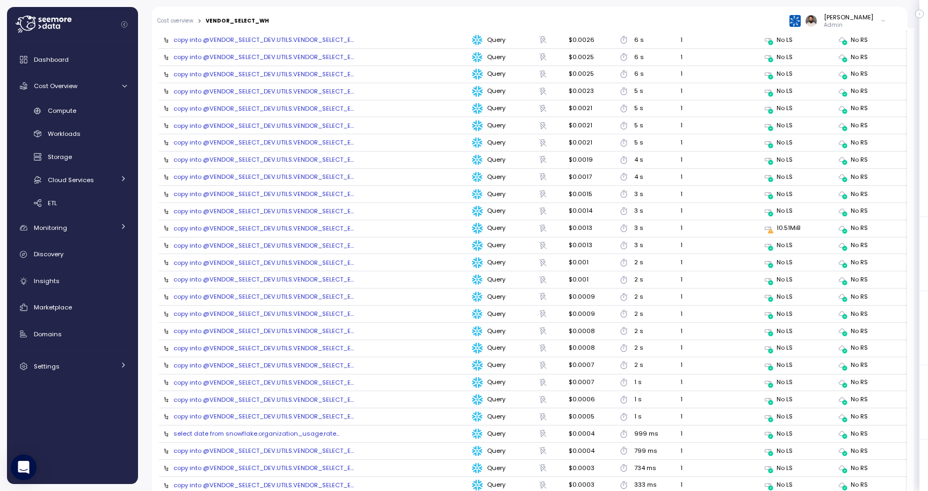
click at [299, 412] on div "copy into @VENDOR_SELECT_DEV.UTILS.VENDOR_SELECT_E..." at bounding box center [263, 416] width 180 height 9
click at [298, 396] on td "copy into @VENDOR_SELECT_DEV.UTILS.VENDOR_SELECT_E..." at bounding box center [259, 399] width 200 height 17
click at [298, 395] on div "copy into @VENDOR_SELECT_DEV.UTILS.VENDOR_SELECT_E..." at bounding box center [263, 399] width 180 height 9
click at [293, 378] on div "copy into @VENDOR_SELECT_DEV.UTILS.VENDOR_SELECT_E..." at bounding box center [263, 382] width 180 height 9
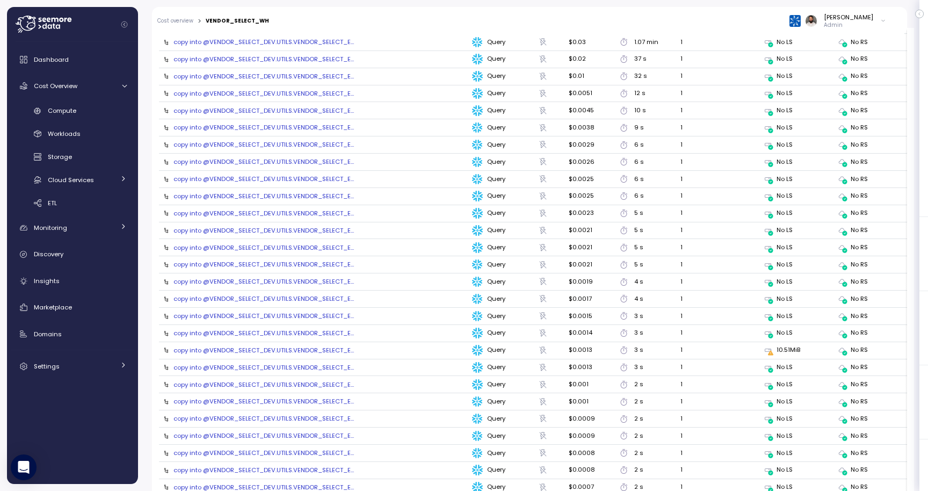
scroll to position [1198, 0]
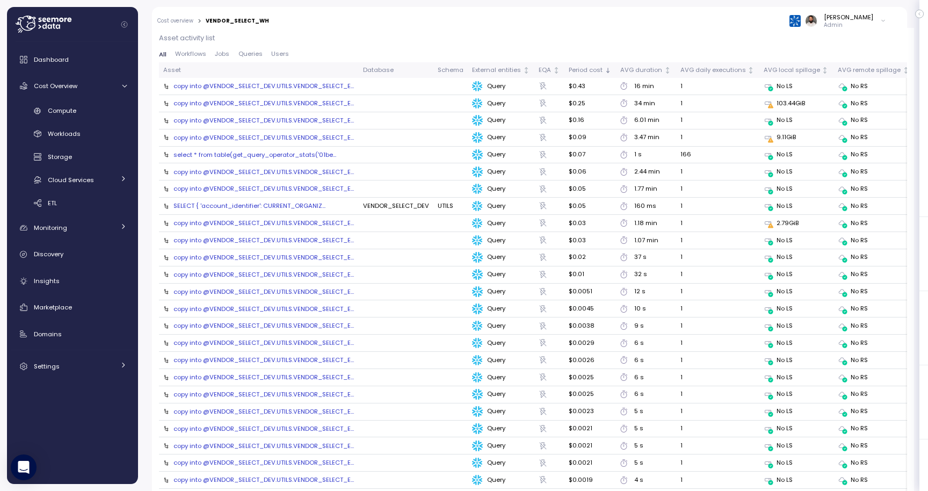
click at [310, 156] on div "select * from table(get_query_operator_stats('01be..." at bounding box center [254, 154] width 163 height 9
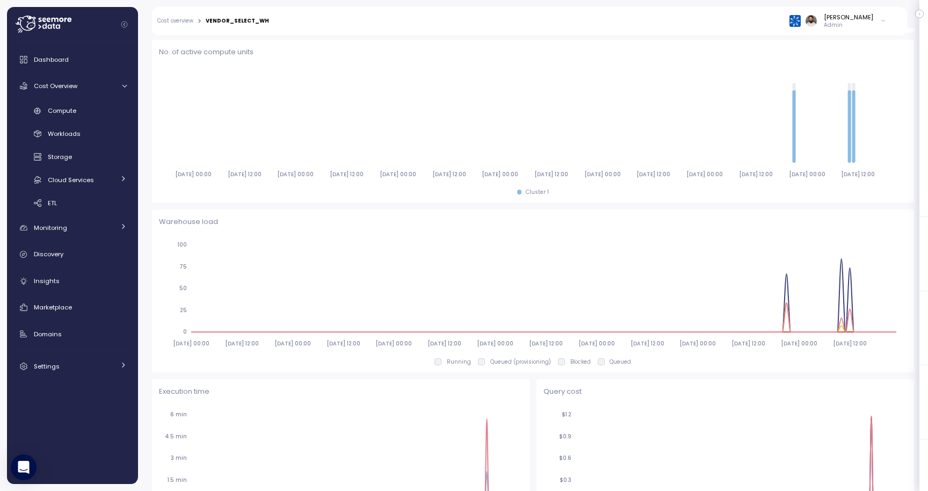
scroll to position [395, 0]
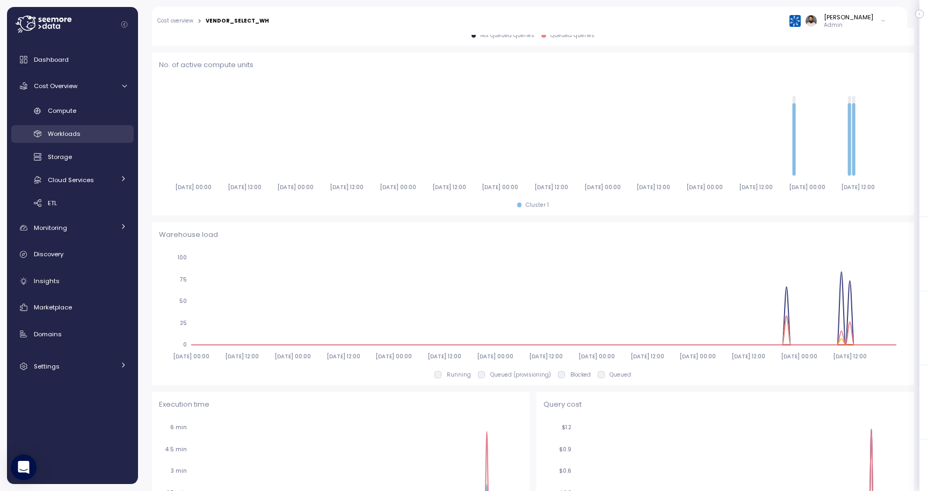
click at [107, 135] on div "Workloads" at bounding box center [87, 133] width 79 height 11
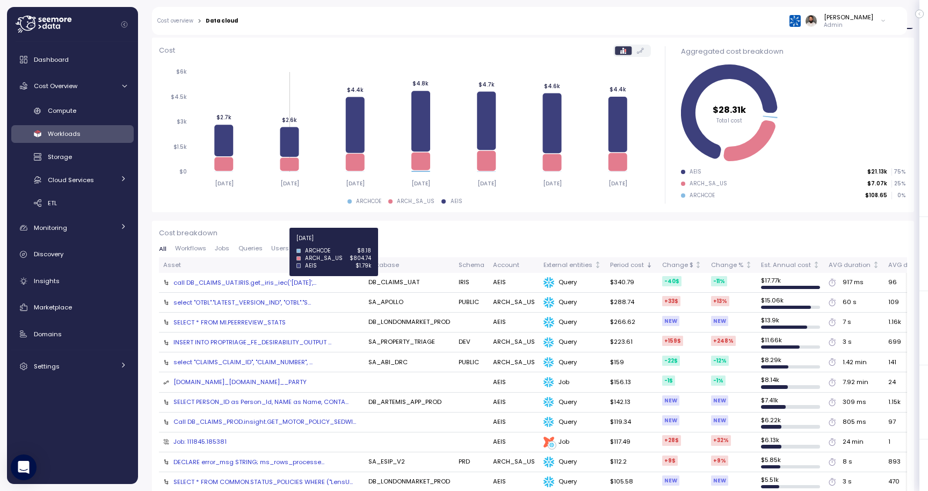
scroll to position [293, 0]
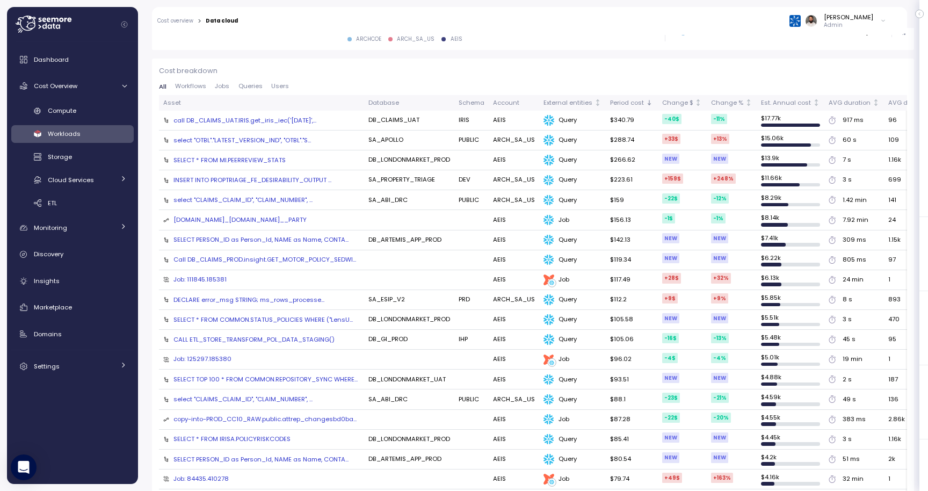
click at [256, 158] on div "SELECT * FROM MI.PEERREVIEW_STATS" at bounding box center [229, 160] width 112 height 9
